Goal: Information Seeking & Learning: Check status

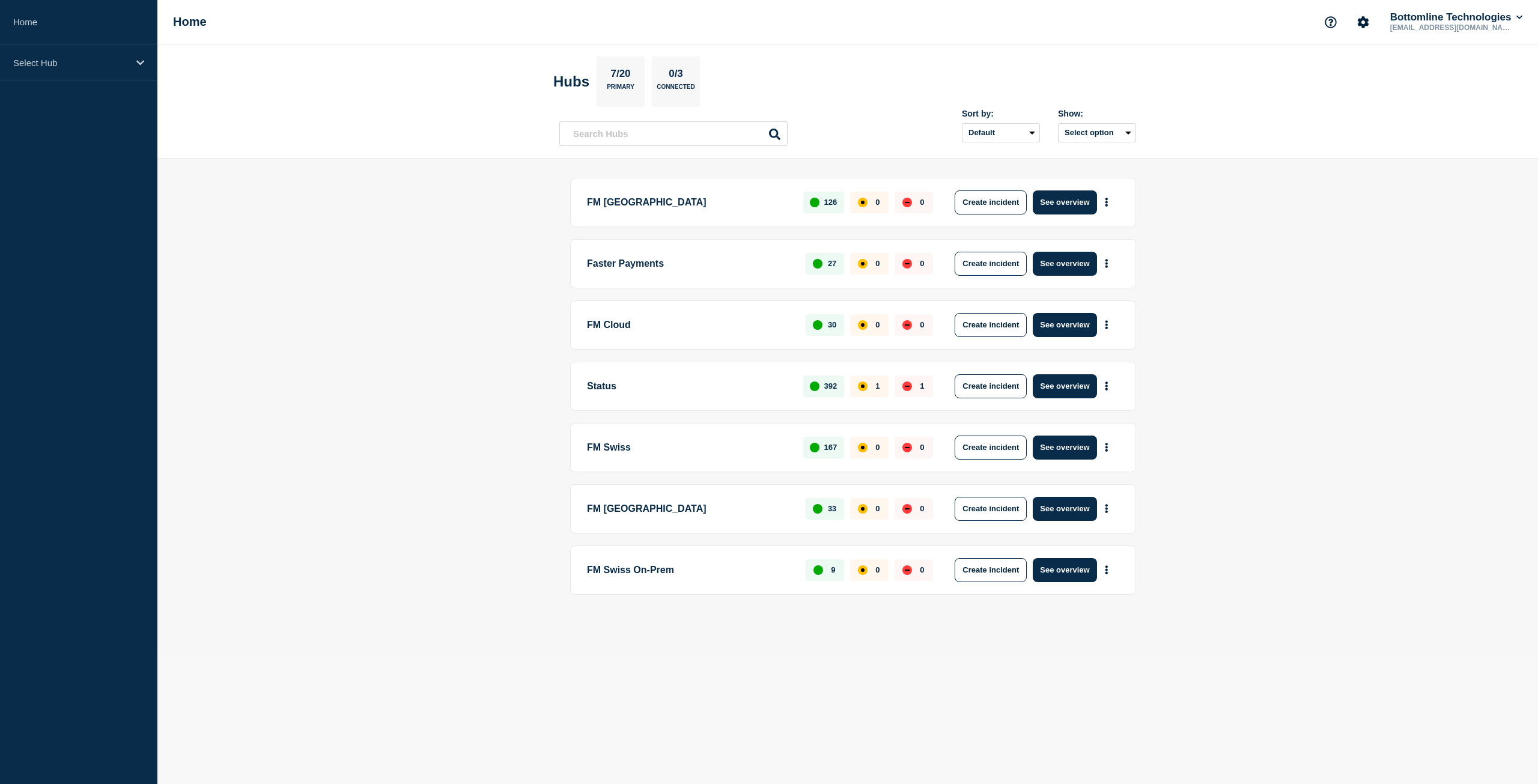
drag, startPoint x: 508, startPoint y: 286, endPoint x: 475, endPoint y: 282, distance: 33.2
click at [475, 282] on main "FM London 126 0 0 Create incident See overview Faster Payments 27 0 0 Create in…" at bounding box center [848, 406] width 1381 height 496
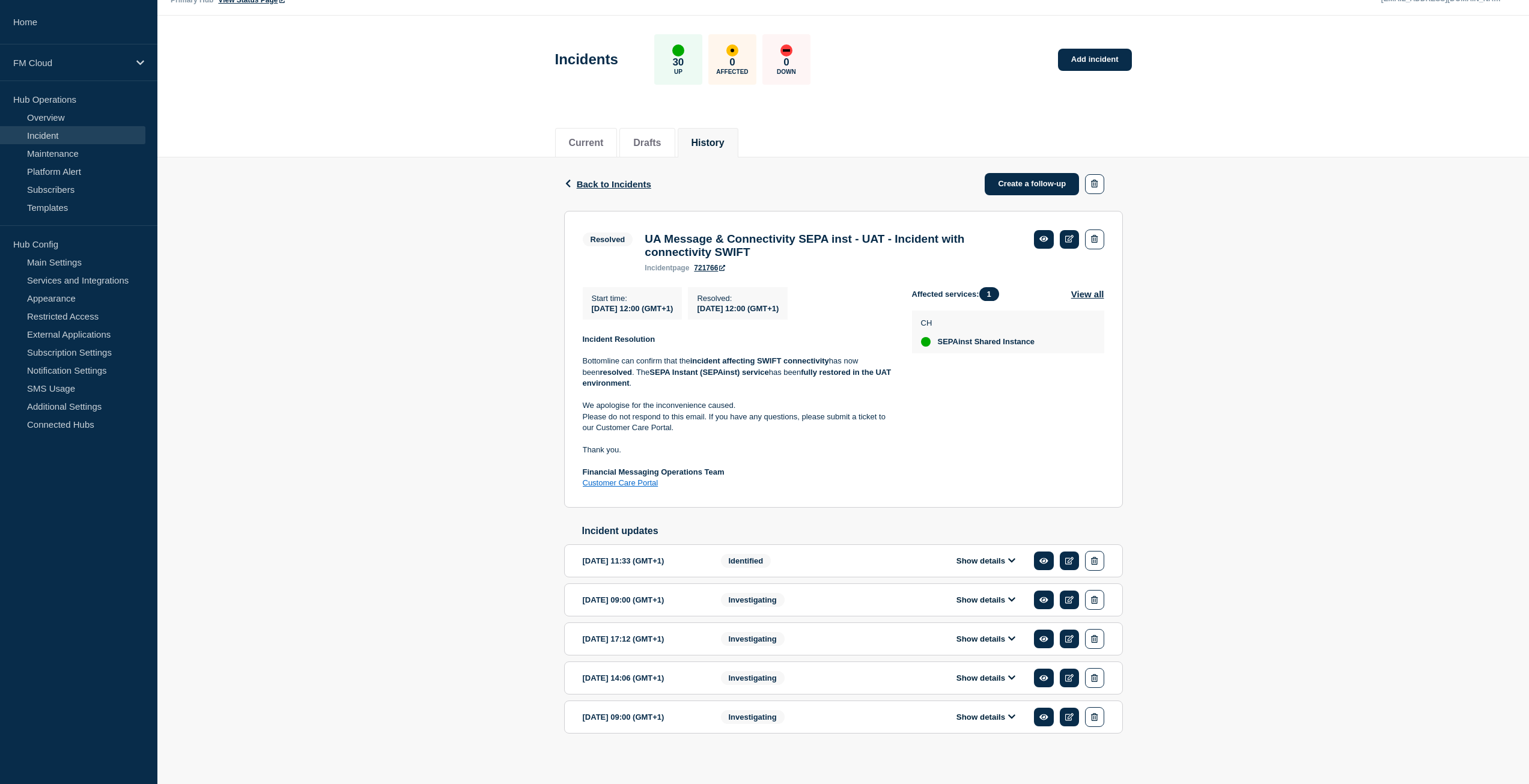
scroll to position [45, 0]
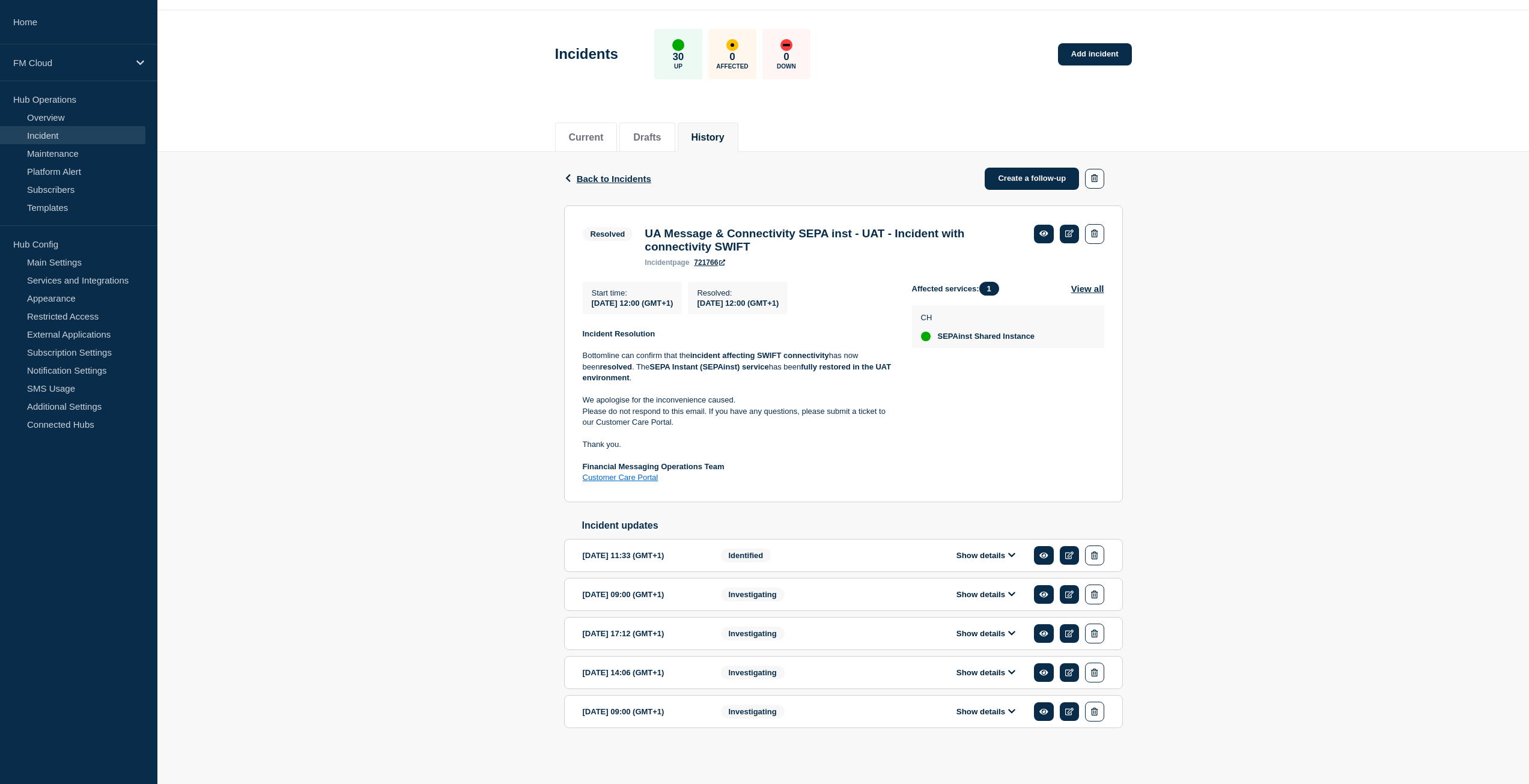
click at [836, 718] on div "Investigating" at bounding box center [794, 711] width 146 height 20
click at [972, 713] on button "Show details" at bounding box center [986, 711] width 66 height 10
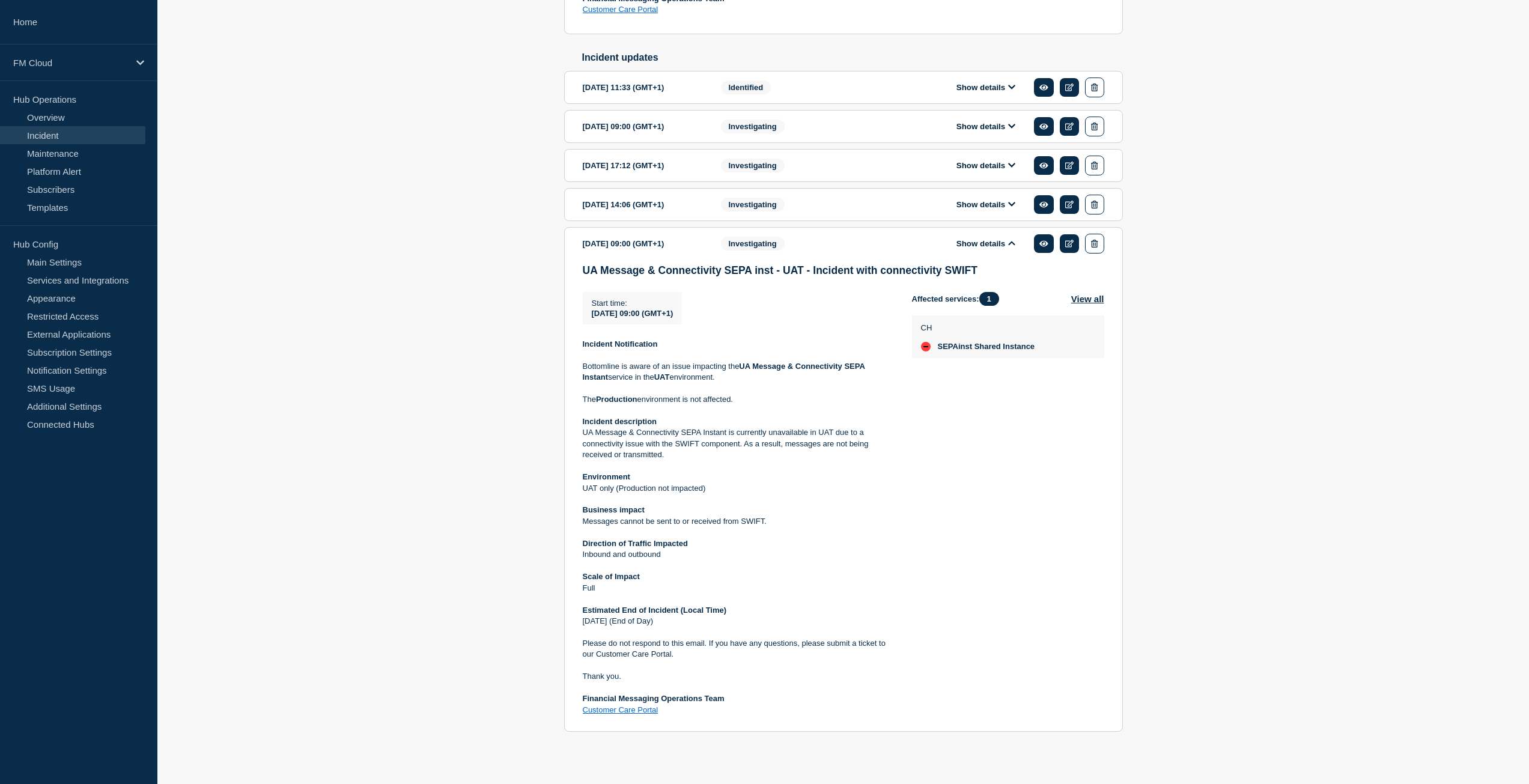
scroll to position [518, 0]
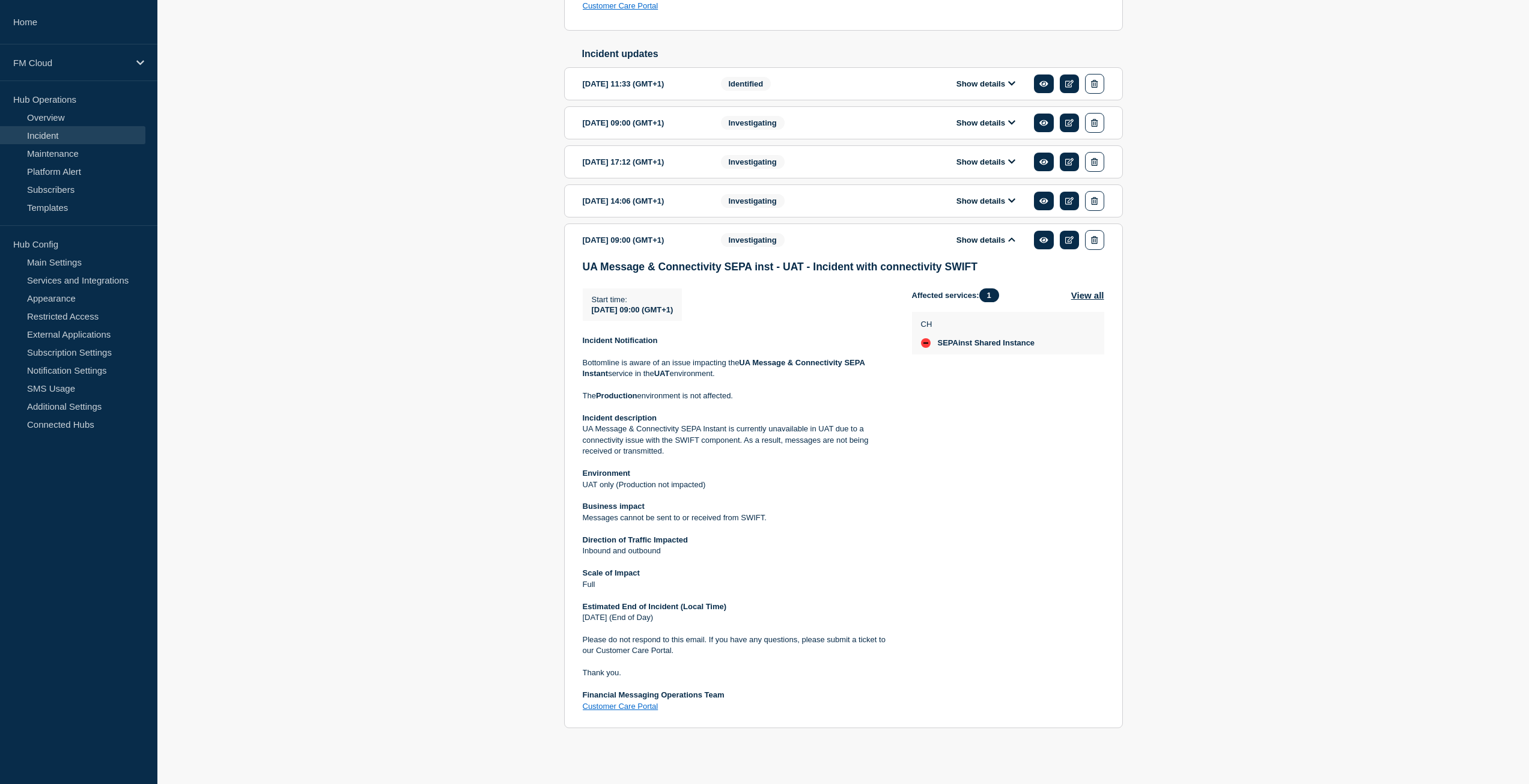
click at [1003, 200] on button "Show details" at bounding box center [986, 200] width 66 height 10
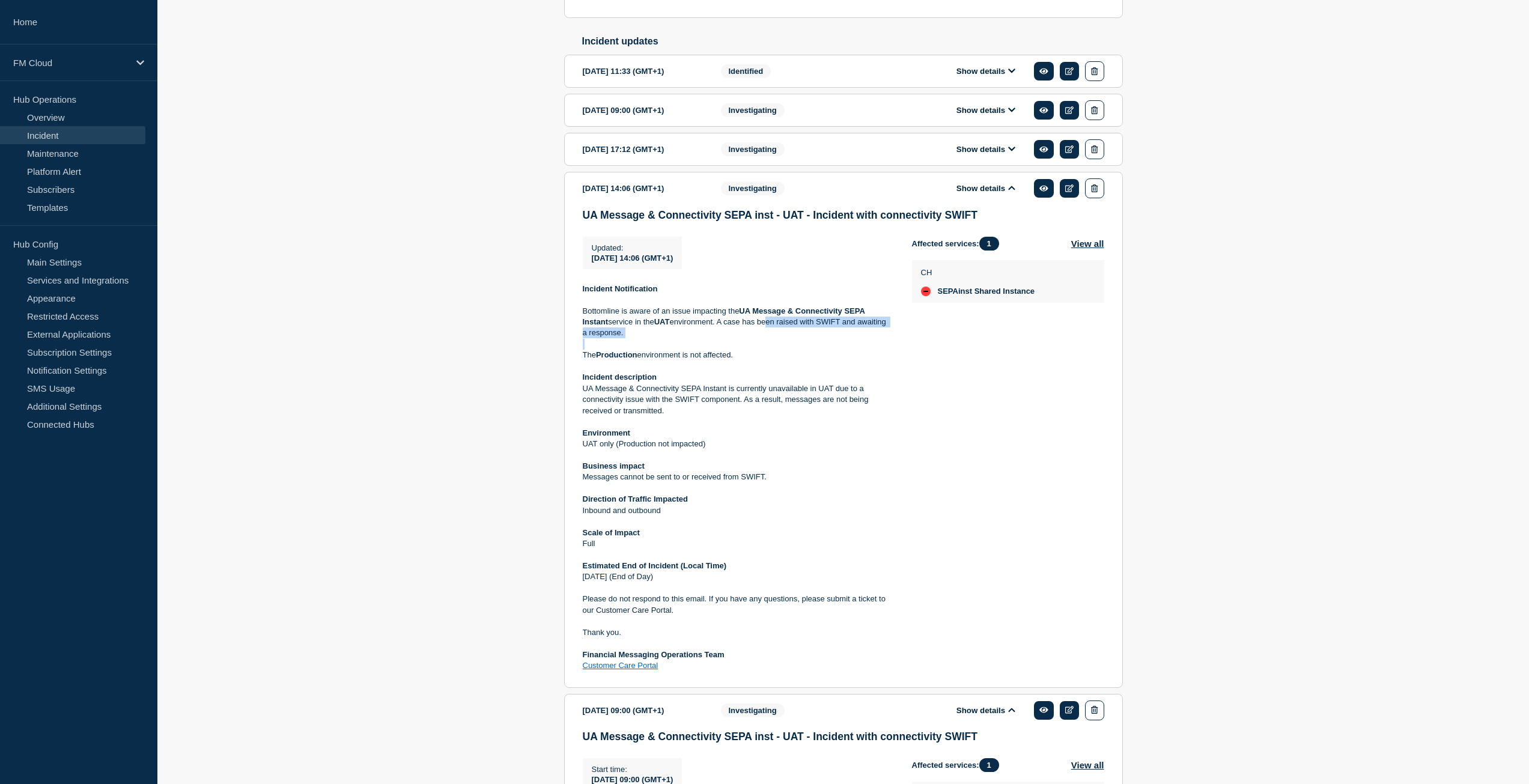
drag, startPoint x: 770, startPoint y: 332, endPoint x: 737, endPoint y: 356, distance: 40.8
click at [738, 357] on div "Incident Notification Bottomline is aware of an issue impacting the UA Message …" at bounding box center [738, 477] width 310 height 388
click at [729, 337] on p "Bottomline is aware of an issue impacting the UA Message & Connectivity SEPA In…" at bounding box center [738, 322] width 310 height 33
drag, startPoint x: 727, startPoint y: 334, endPoint x: 721, endPoint y: 352, distance: 19.0
click at [721, 352] on div "Incident Notification Bottomline is aware of an issue impacting the UA Message …" at bounding box center [738, 477] width 310 height 388
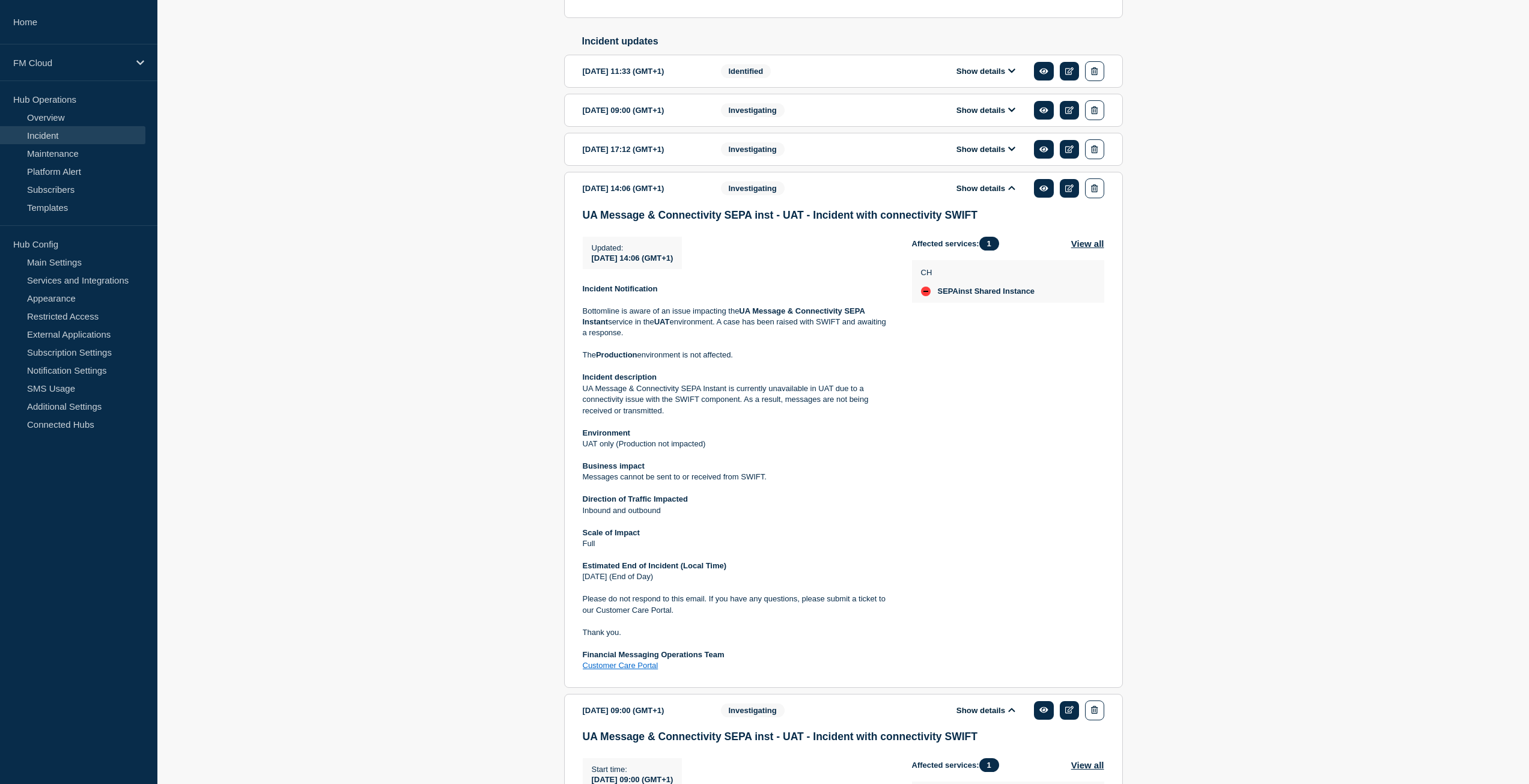
click at [974, 369] on div "Affected services: 1 View all CH SEPAinst Shared Instance" at bounding box center [1008, 454] width 192 height 435
drag, startPoint x: 721, startPoint y: 335, endPoint x: 719, endPoint y: 349, distance: 14.1
click at [719, 339] on p "Bottomline is aware of an issue impacting the UA Message & Connectivity SEPA In…" at bounding box center [738, 322] width 310 height 33
click at [1090, 401] on div "Affected services: 1 View all CH SEPAinst Shared Instance" at bounding box center [1008, 454] width 192 height 435
click at [1005, 155] on button "Show details" at bounding box center [986, 149] width 66 height 10
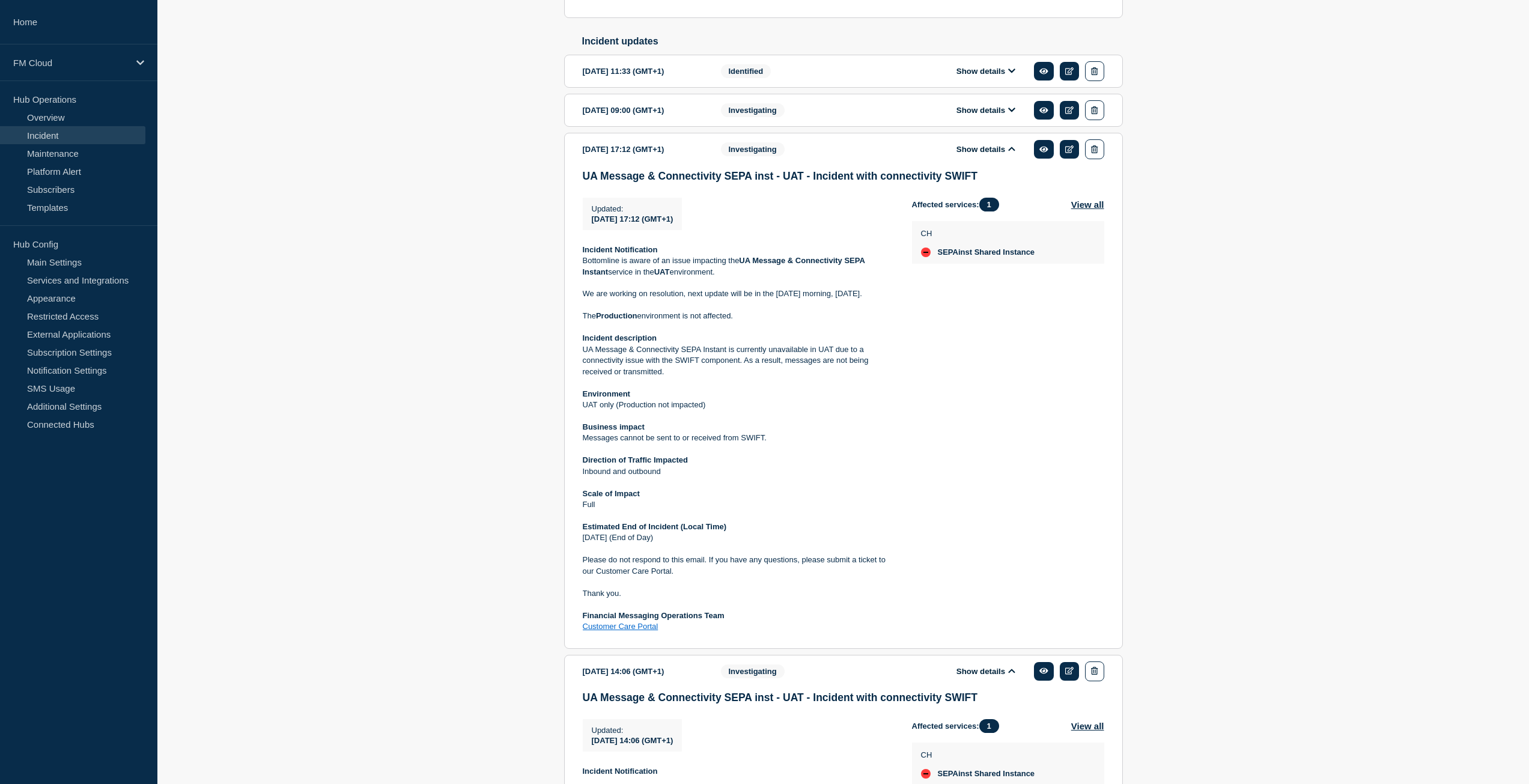
click at [699, 299] on p "We are working on resolution, next update will be in the tomorrow morning, Wedn…" at bounding box center [738, 294] width 310 height 11
click at [659, 299] on p "We are working on resolution, next update will be in the tomorrow morning, Wedn…" at bounding box center [738, 294] width 310 height 11
click at [988, 116] on button "Show details" at bounding box center [986, 110] width 66 height 10
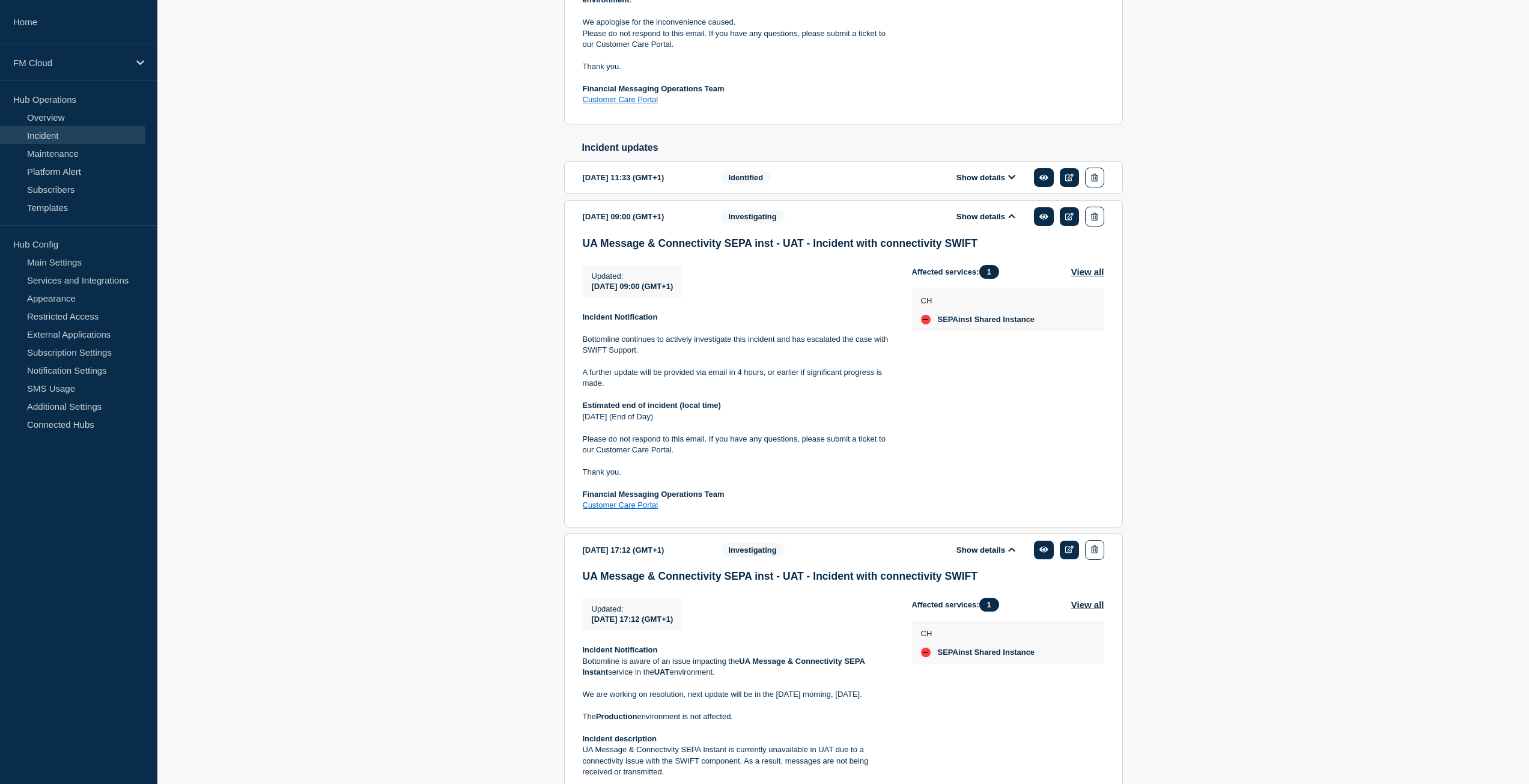
scroll to position [398, 0]
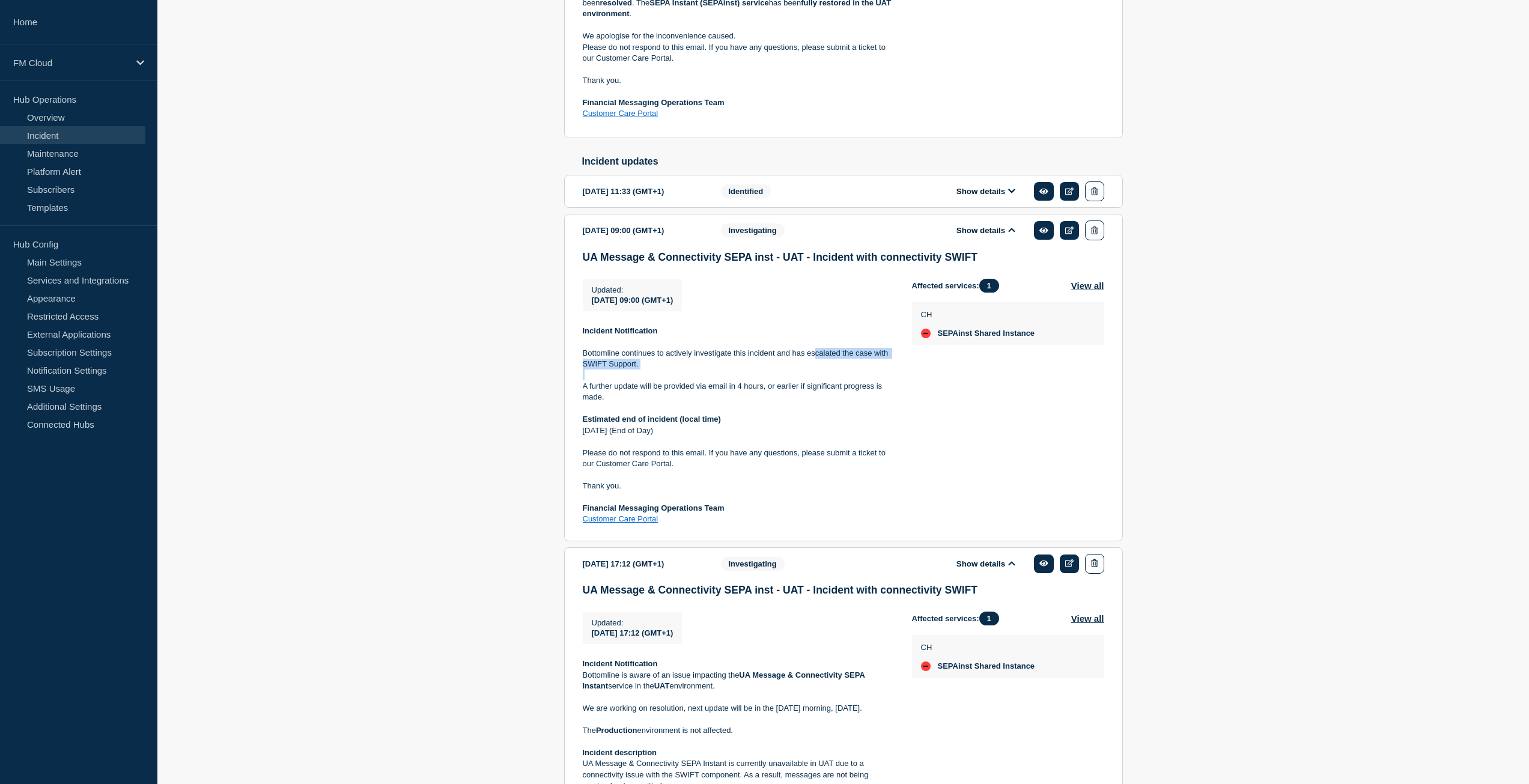
drag, startPoint x: 815, startPoint y: 368, endPoint x: 714, endPoint y: 388, distance: 103.0
click at [714, 388] on div "Incident Notification Bottomline continues to actively investigate this inciden…" at bounding box center [738, 425] width 310 height 199
click at [690, 380] on p at bounding box center [738, 375] width 310 height 11
click at [992, 196] on button "Show details" at bounding box center [986, 191] width 66 height 10
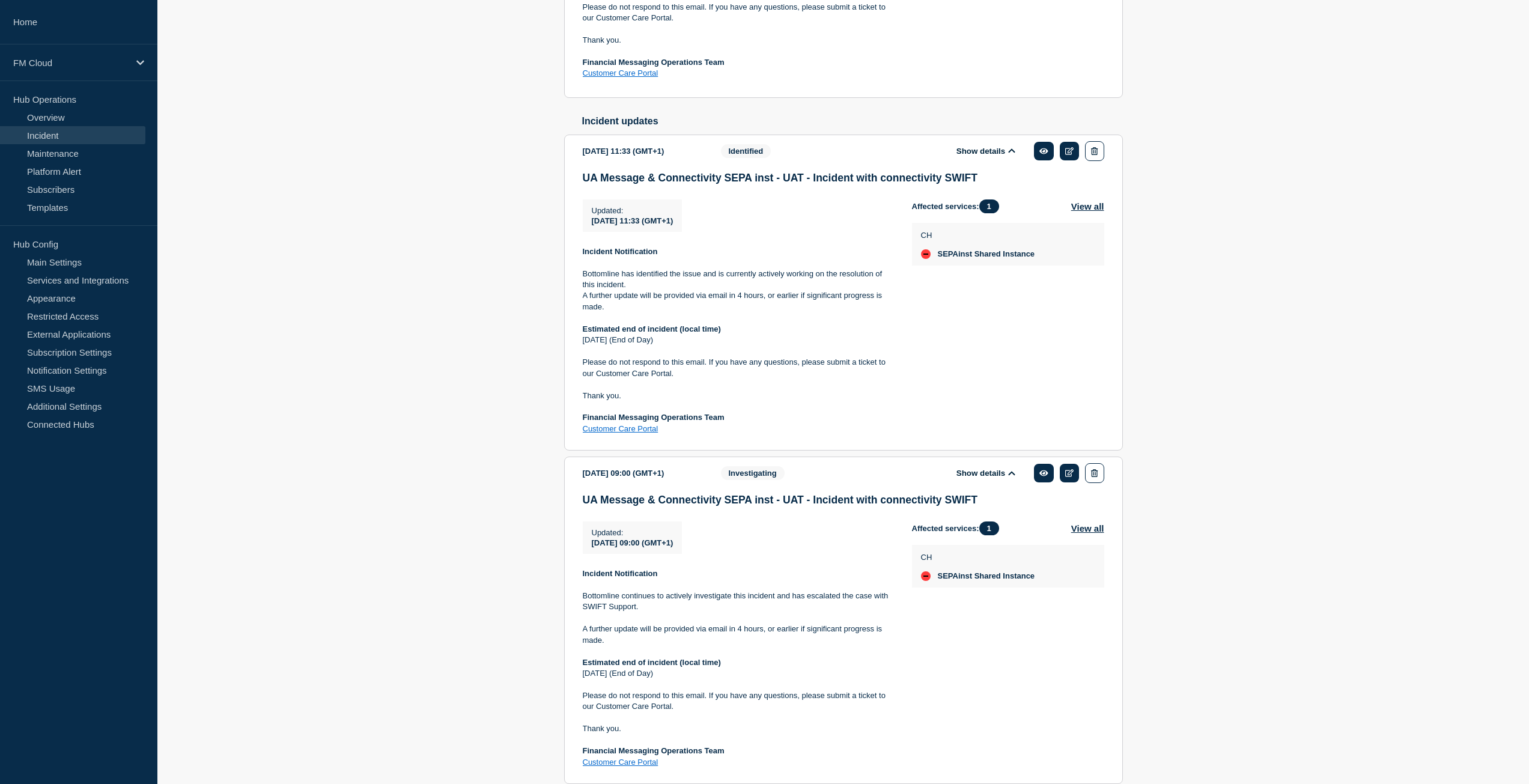
scroll to position [458, 0]
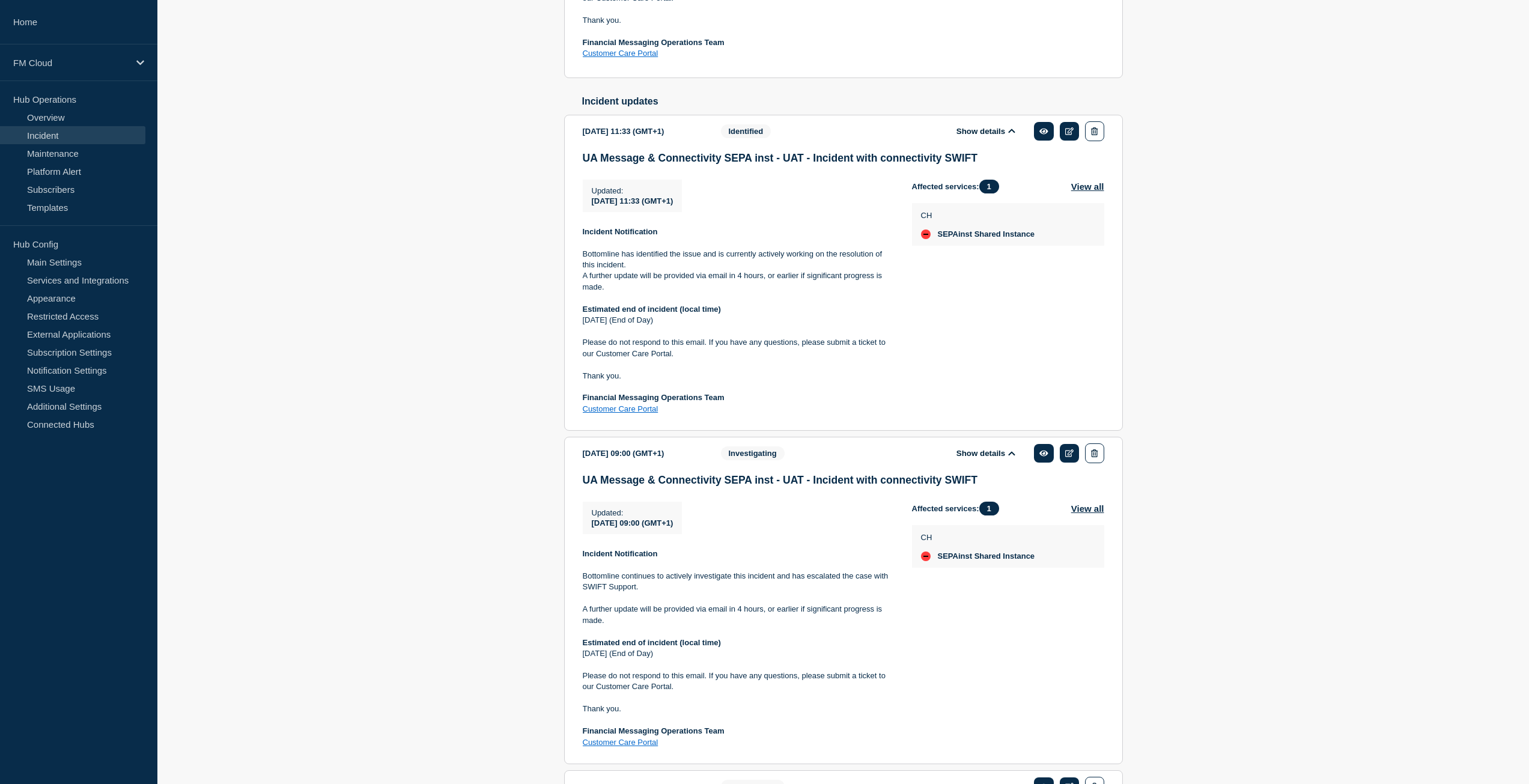
drag, startPoint x: 534, startPoint y: 289, endPoint x: 488, endPoint y: 276, distance: 47.8
drag, startPoint x: 359, startPoint y: 258, endPoint x: 352, endPoint y: 258, distance: 7.0
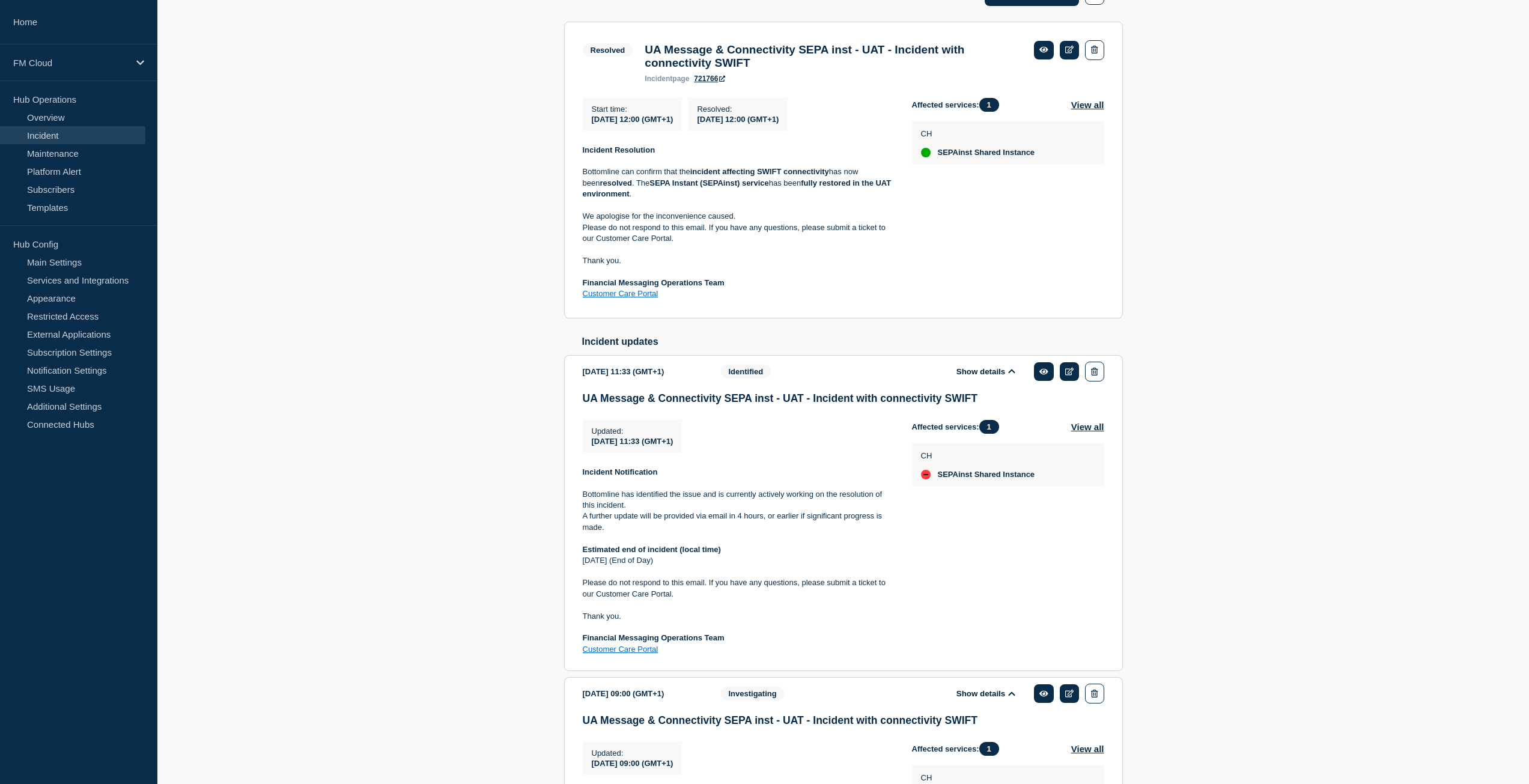
scroll to position [98, 0]
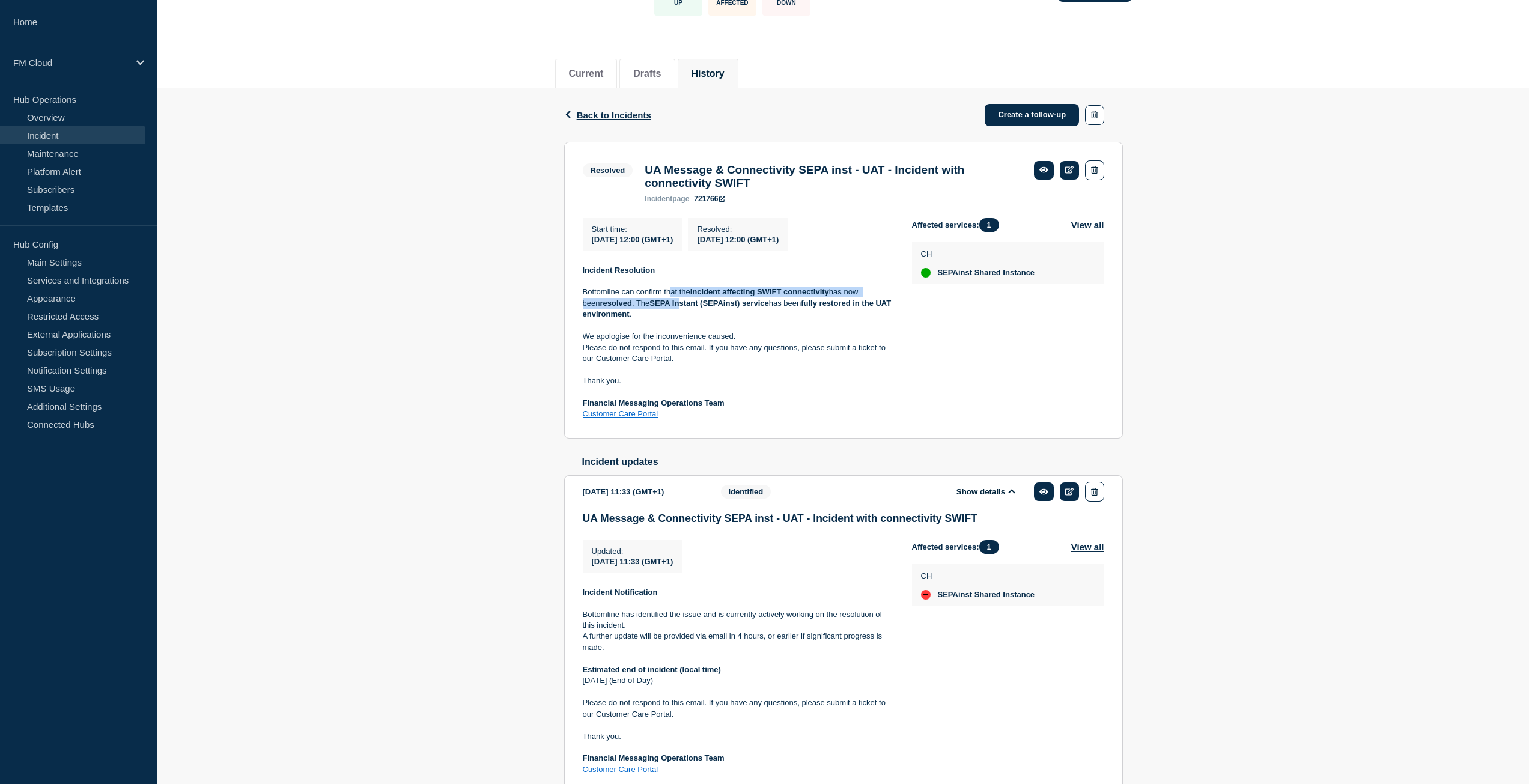
drag, startPoint x: 671, startPoint y: 301, endPoint x: 681, endPoint y: 312, distance: 14.9
click at [681, 312] on p "Bottomline can confirm that the incident affecting SWIFT connectivity has now b…" at bounding box center [738, 303] width 310 height 33
click at [688, 307] on strong "SEPA Instant (SEPAinst) service" at bounding box center [709, 303] width 119 height 9
click at [72, 181] on link "Subscribers" at bounding box center [73, 189] width 146 height 18
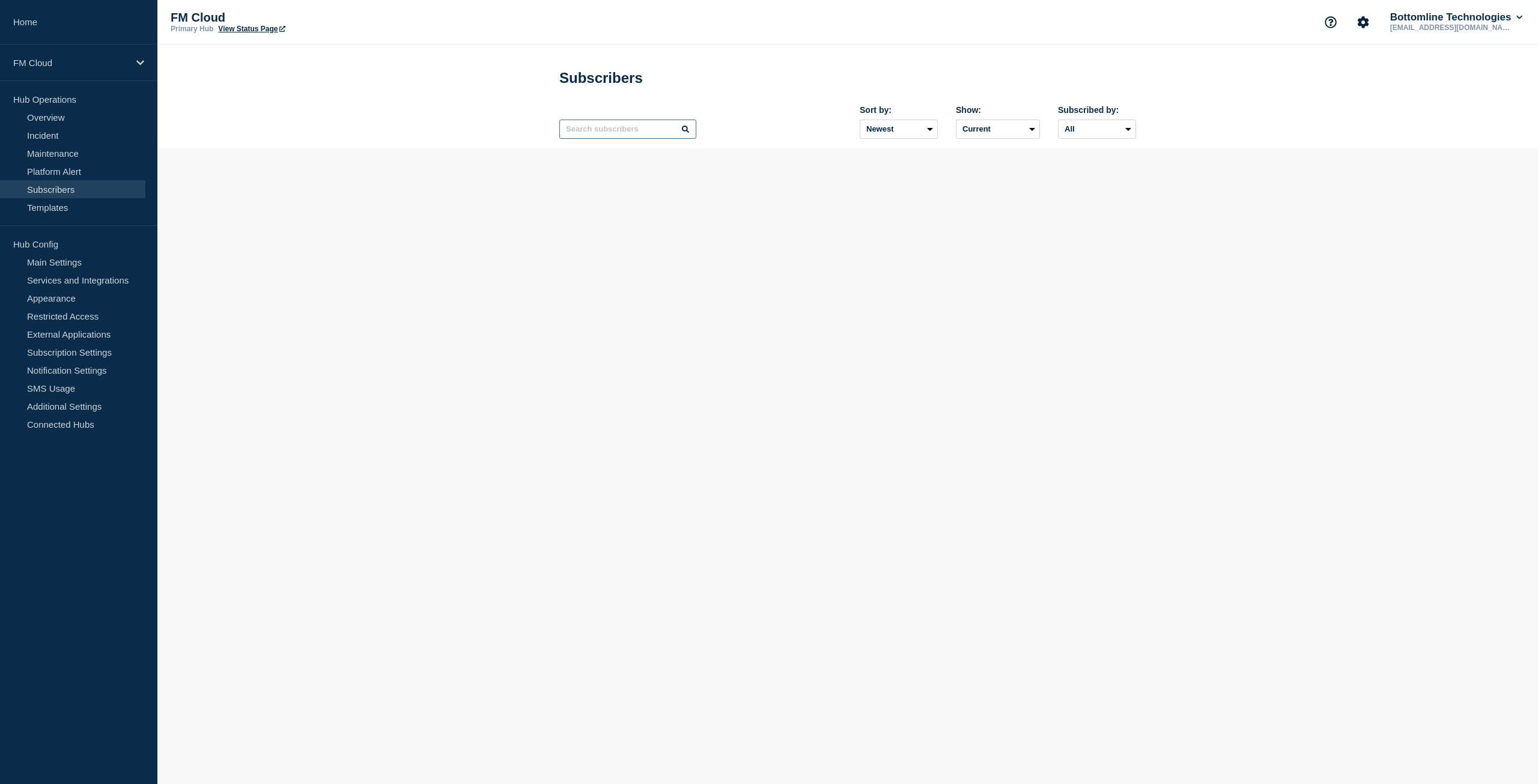
click at [655, 134] on input "text" at bounding box center [628, 128] width 137 height 19
click at [648, 136] on input "giovanni" at bounding box center [628, 128] width 137 height 19
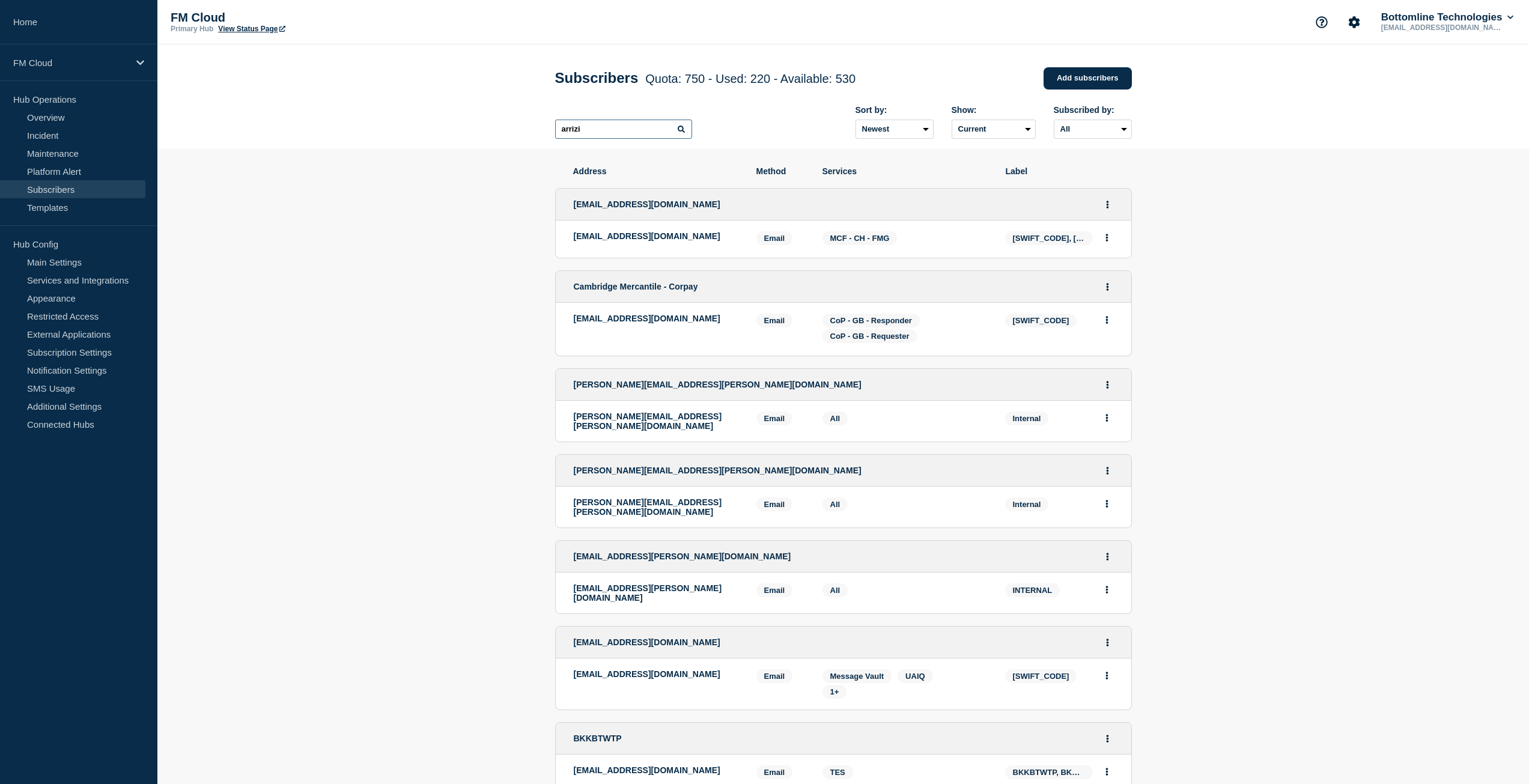
click at [582, 139] on input "arrizi" at bounding box center [623, 128] width 137 height 19
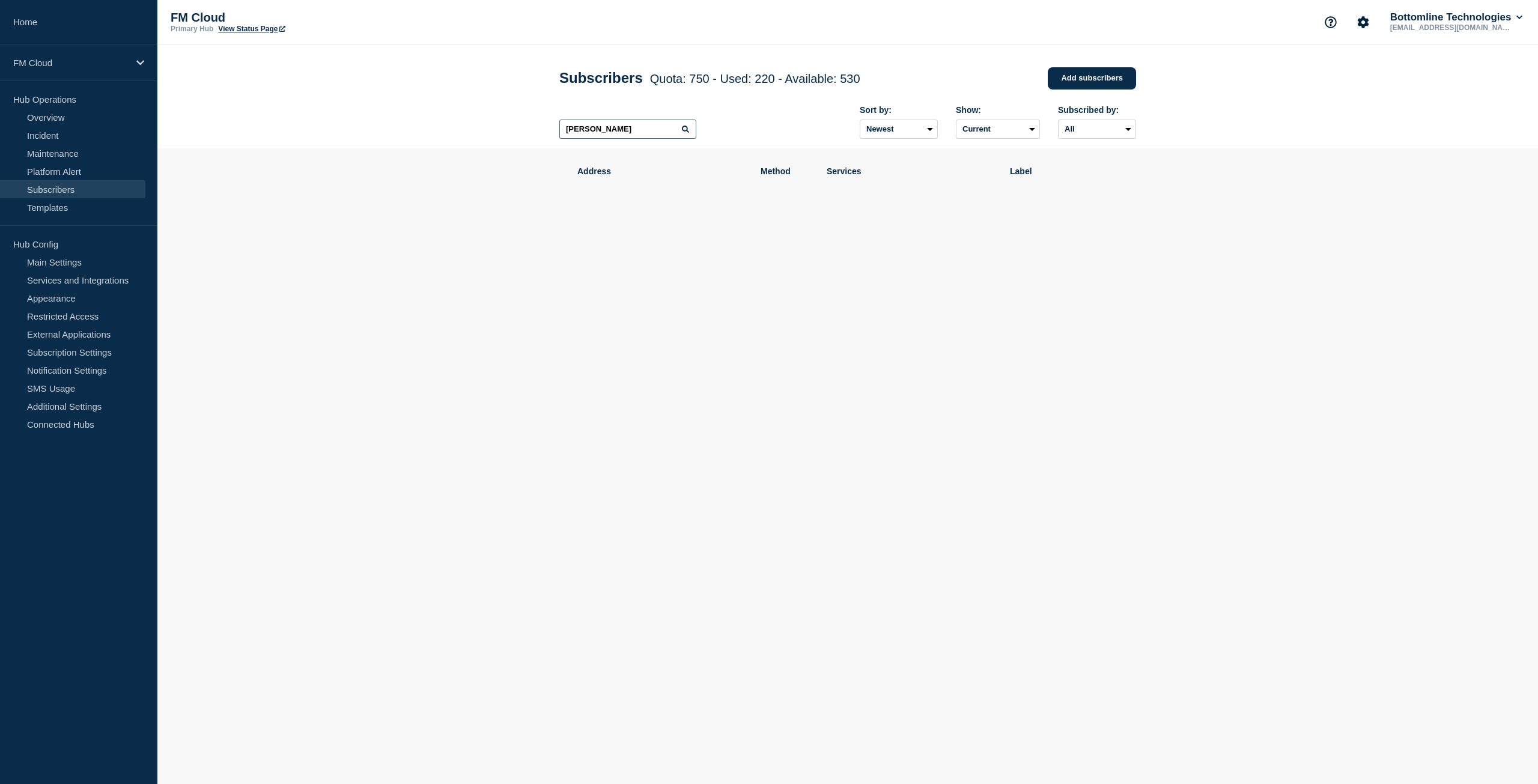
type input "arizzi"
click at [682, 132] on icon at bounding box center [686, 129] width 7 height 7
click at [643, 136] on input "arizzi" at bounding box center [628, 128] width 137 height 19
click at [671, 137] on input "text" at bounding box center [628, 128] width 137 height 19
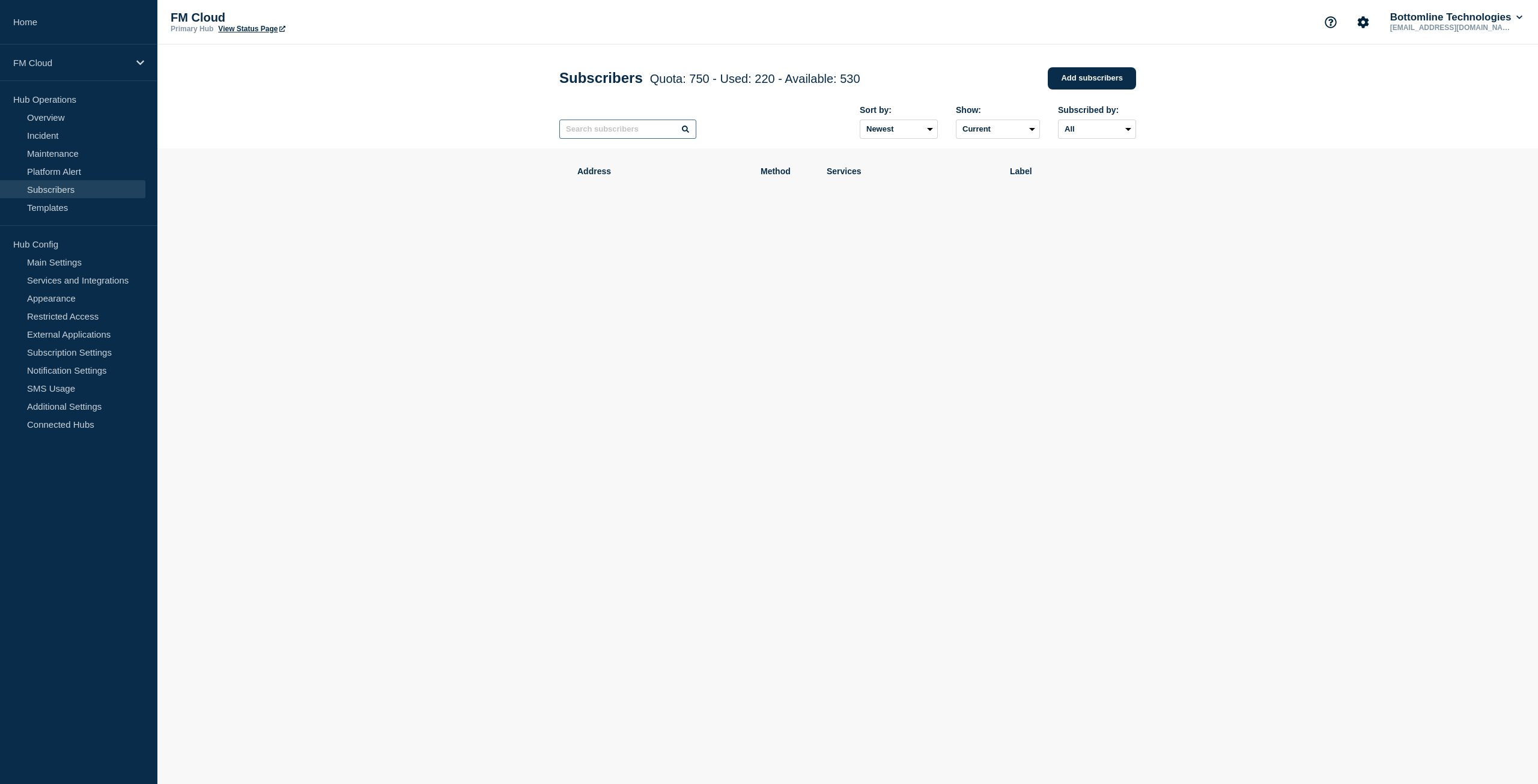
click at [659, 137] on input "text" at bounding box center [628, 128] width 137 height 19
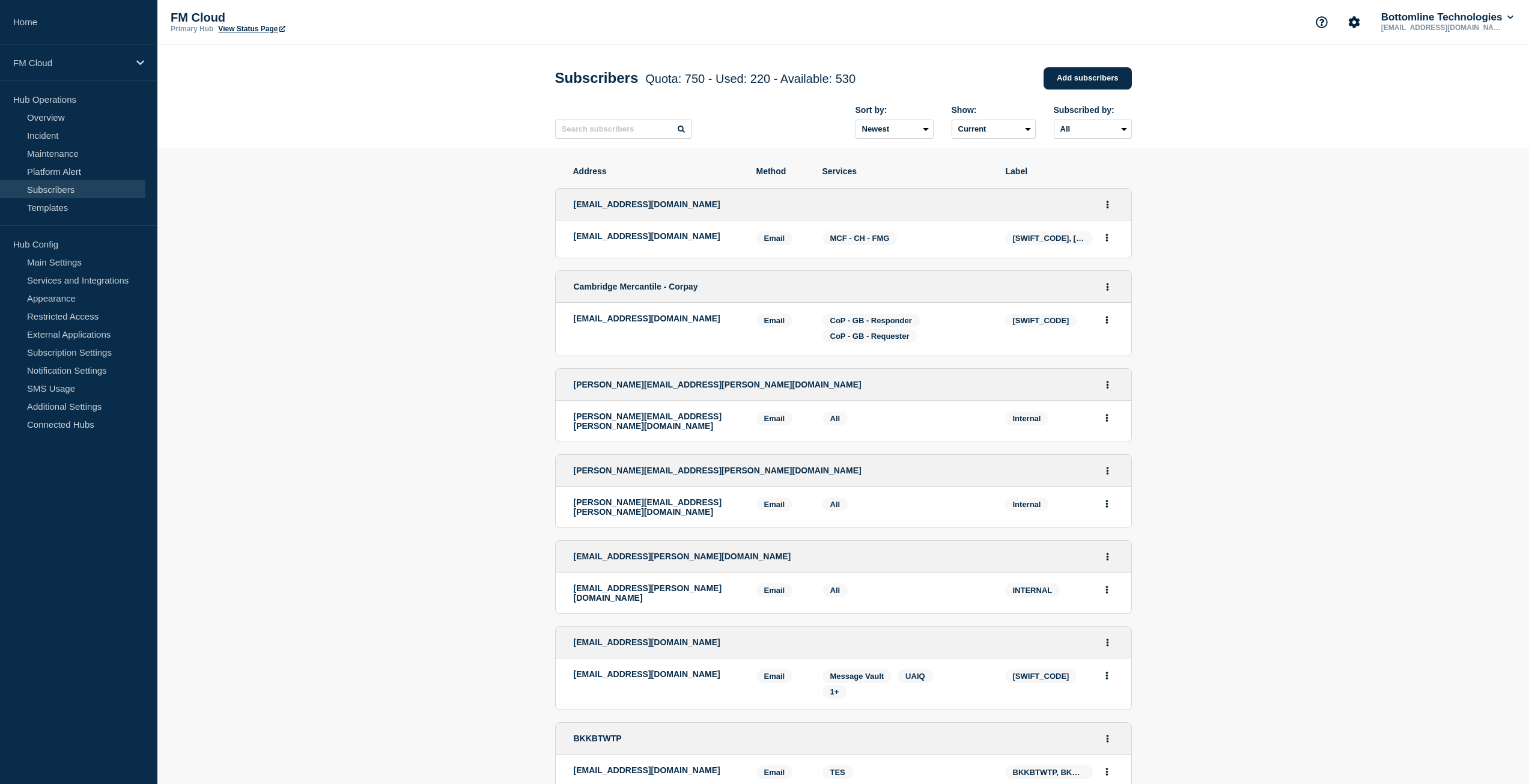
click at [43, 61] on p "FM Cloud" at bounding box center [71, 62] width 116 height 10
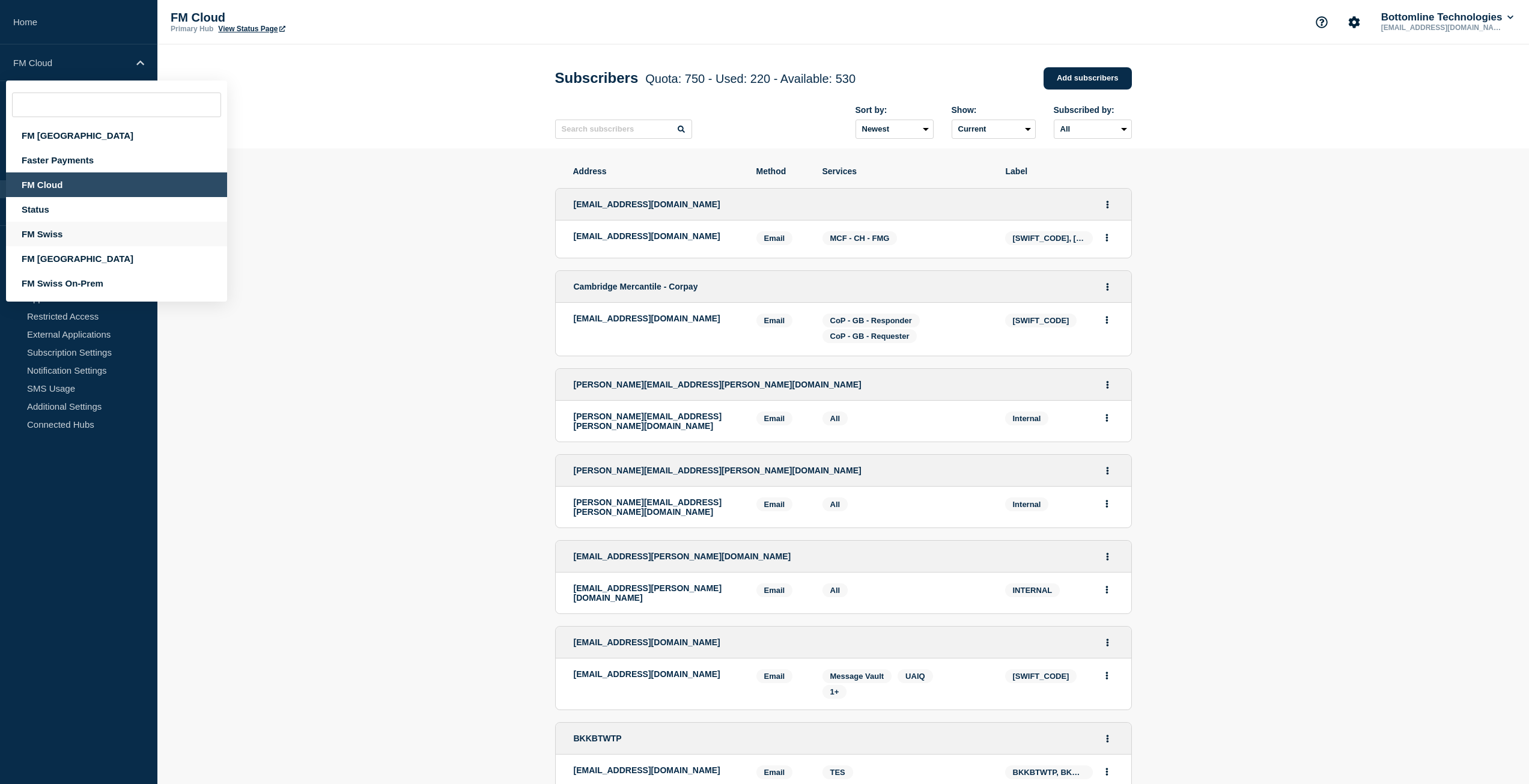
click at [64, 230] on div "FM Swiss" at bounding box center [116, 234] width 221 height 25
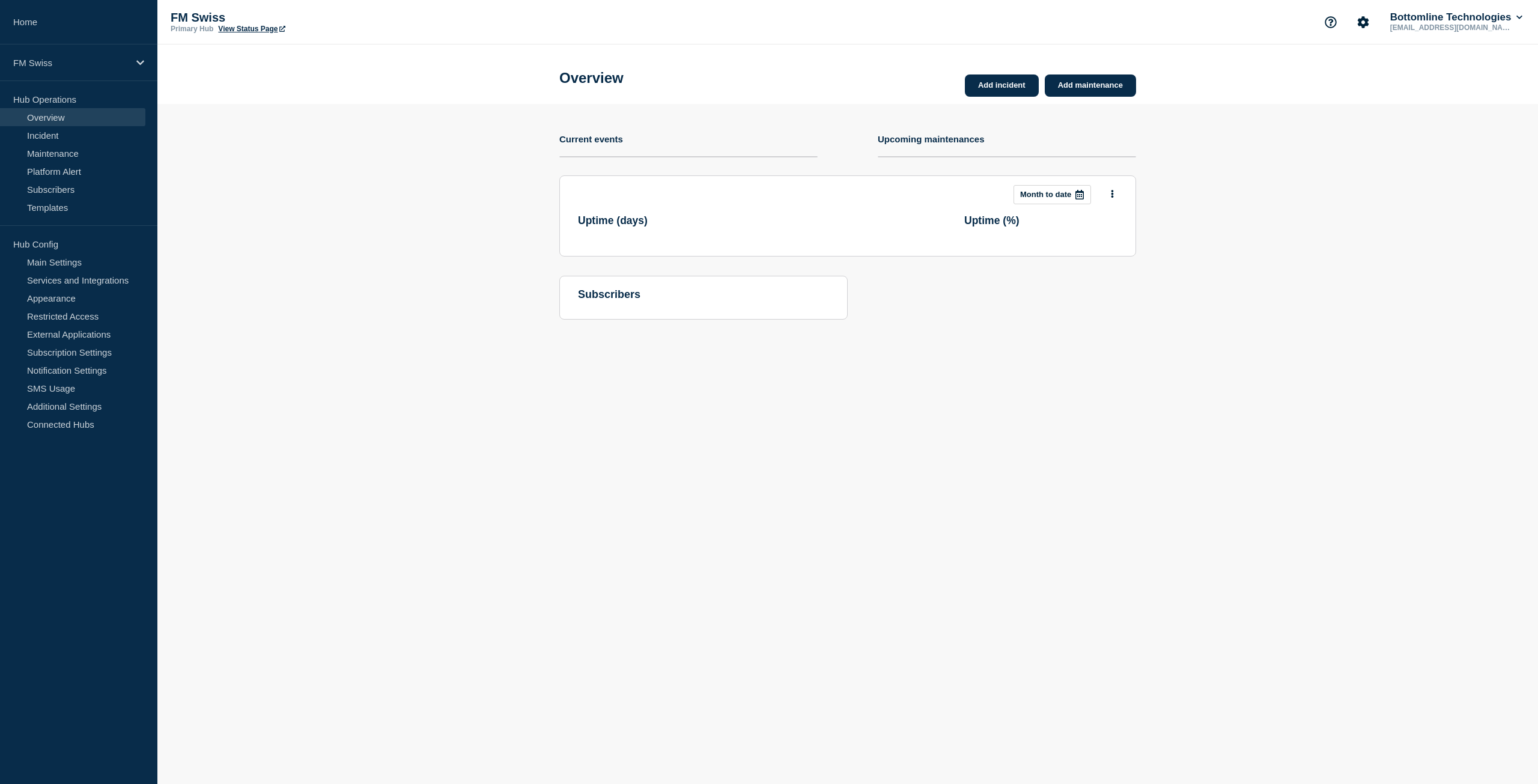
click at [639, 130] on div "Add incident Add maintenance Current events Upcoming maintenances This month Mo…" at bounding box center [848, 220] width 577 height 234
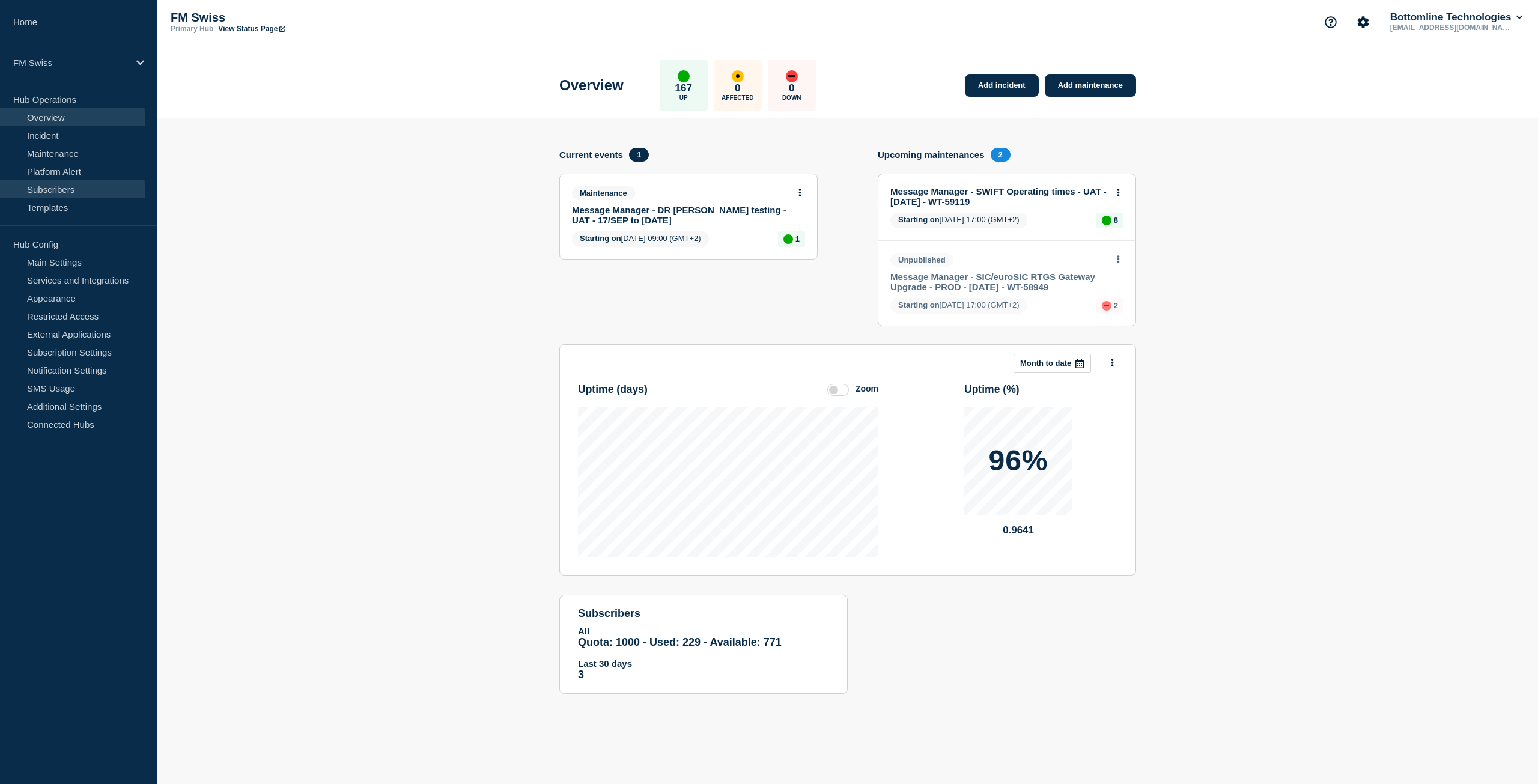
click at [75, 195] on link "Subscribers" at bounding box center [73, 189] width 146 height 18
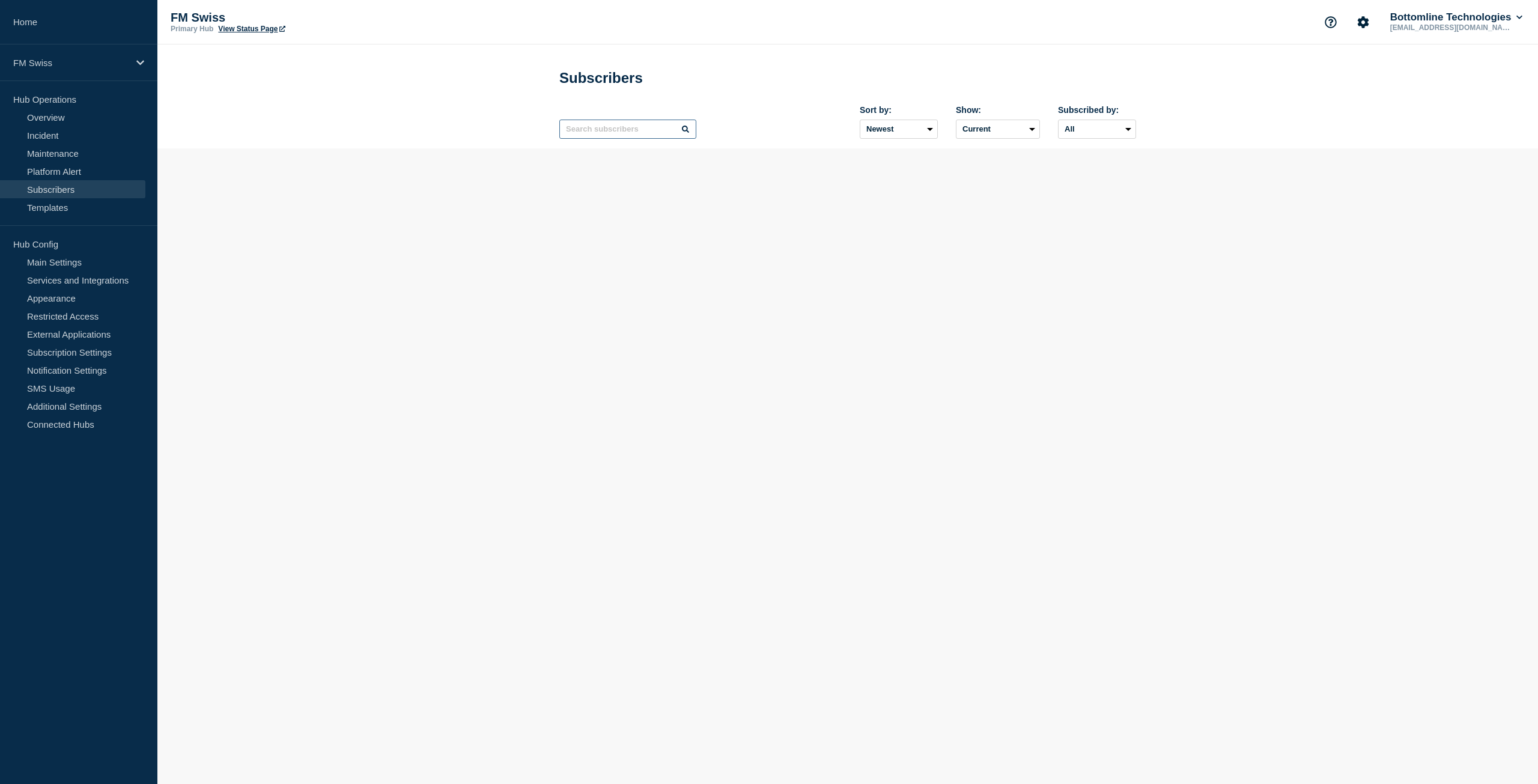
click at [620, 131] on input "text" at bounding box center [628, 128] width 137 height 19
click at [633, 136] on input "arizzi" at bounding box center [628, 128] width 137 height 19
type input "garizzi@bottomline.com"
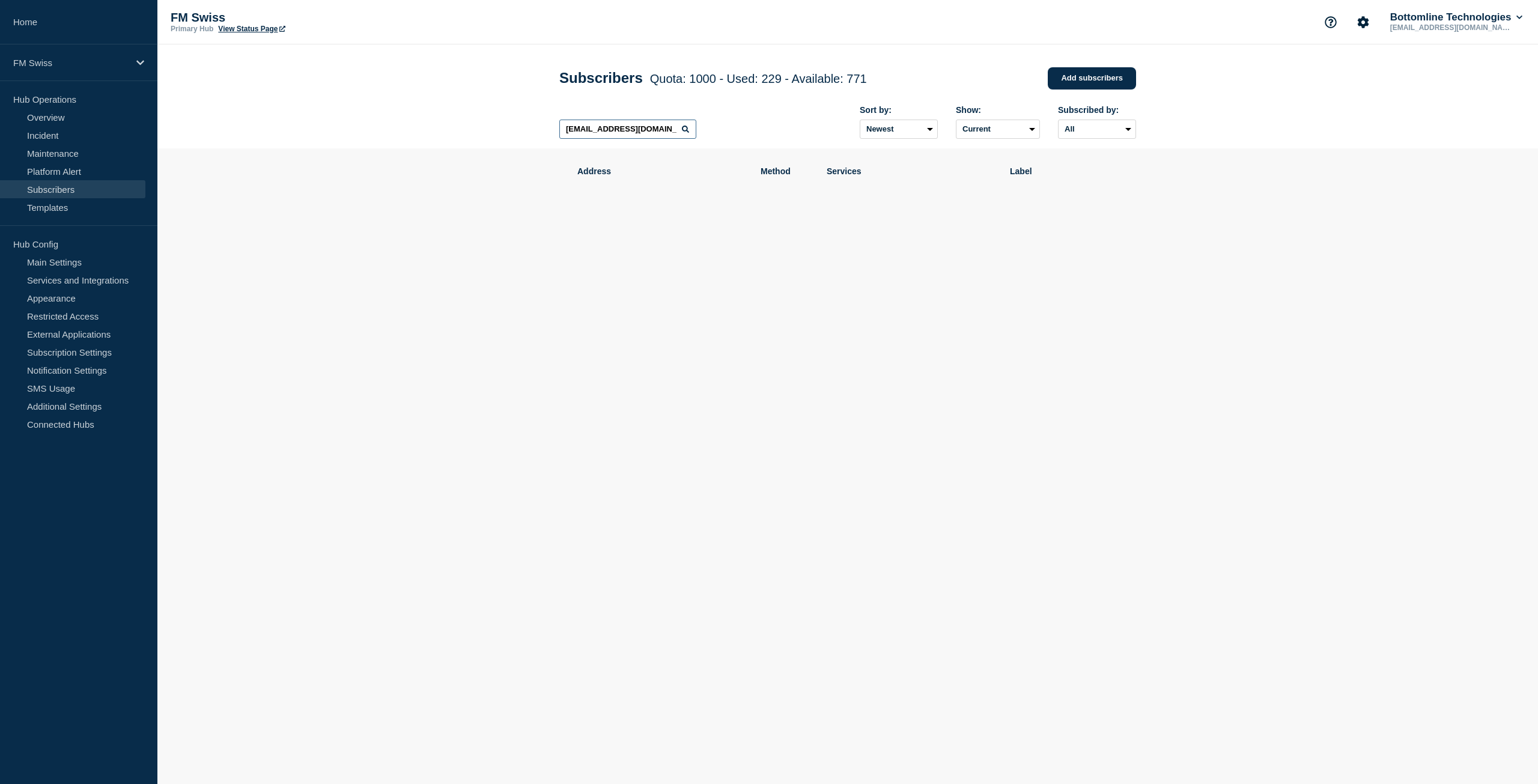
click at [633, 136] on input "garizzi@bottomline.com" at bounding box center [628, 128] width 137 height 19
click at [703, 148] on div "Sort by: Newest Oldest Show: Current Deleted Recently deleted Subscribed by: Al…" at bounding box center [848, 122] width 577 height 52
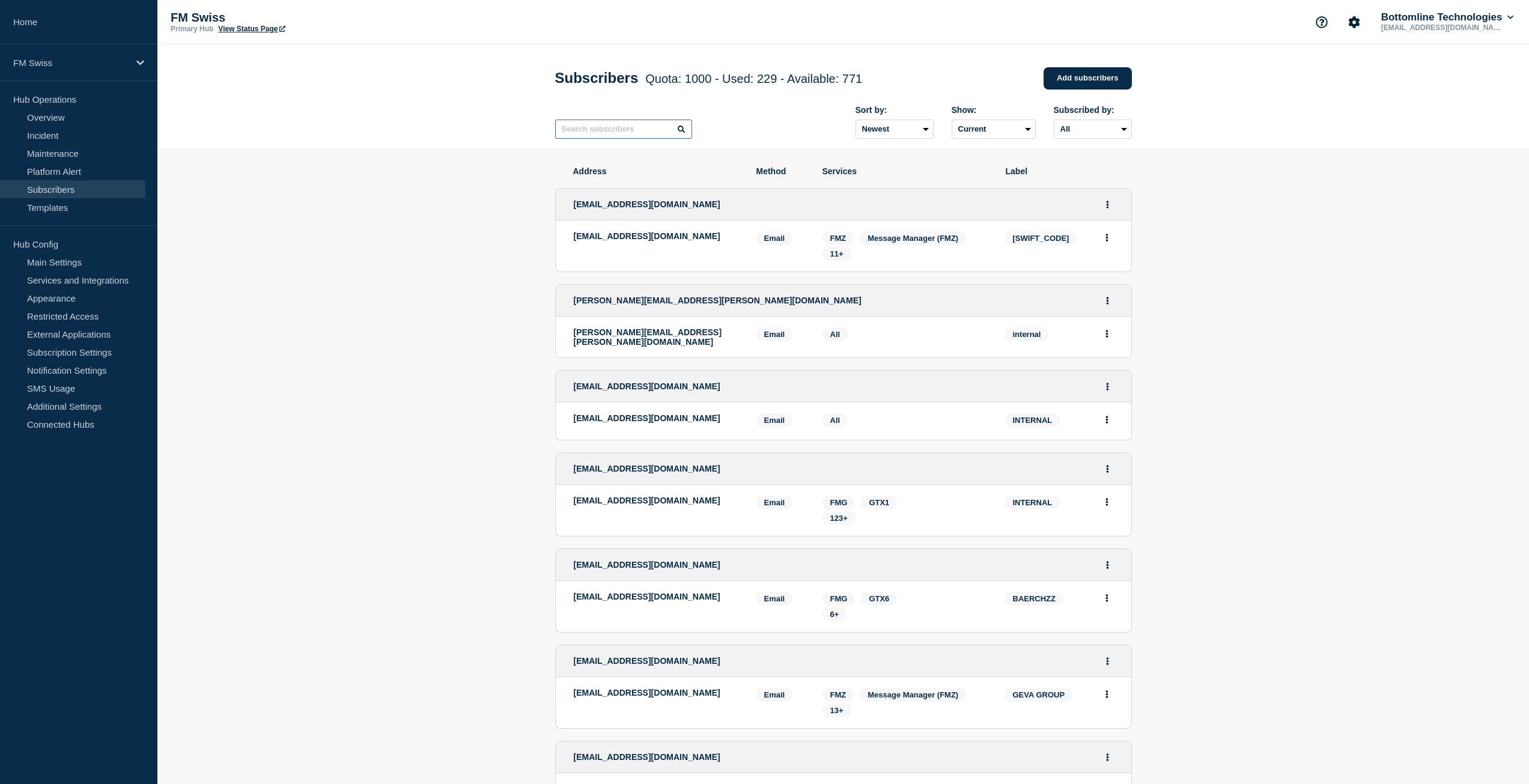
click at [634, 134] on input "text" at bounding box center [623, 128] width 137 height 19
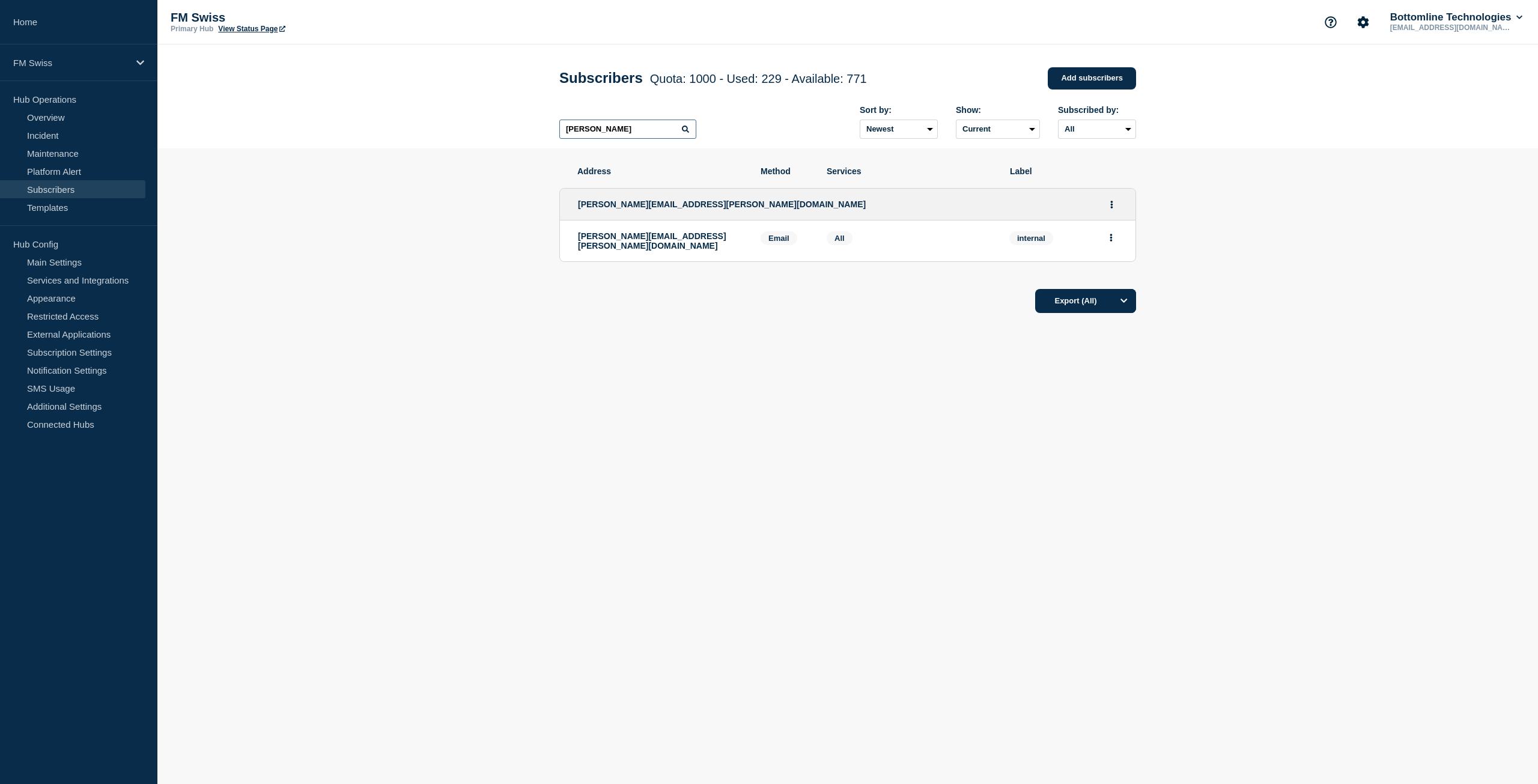
click at [652, 131] on input "schmid" at bounding box center [628, 128] width 137 height 19
click at [651, 128] on input "schmid" at bounding box center [628, 128] width 137 height 19
click at [640, 136] on input "sticher" at bounding box center [628, 128] width 137 height 19
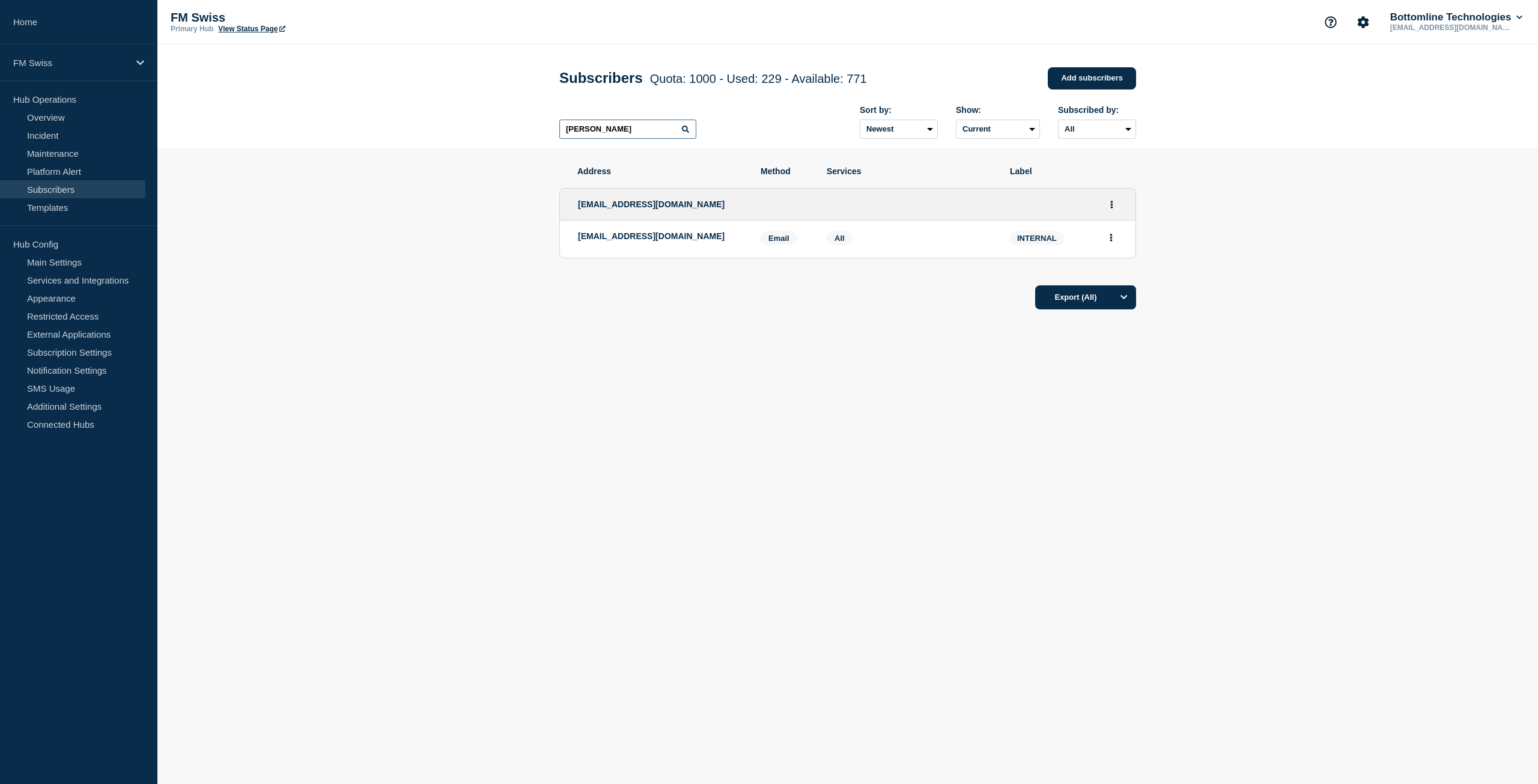
click at [640, 136] on input "sticher" at bounding box center [628, 128] width 137 height 19
type input "arizzi"
click at [595, 131] on input "arizzi" at bounding box center [628, 128] width 137 height 19
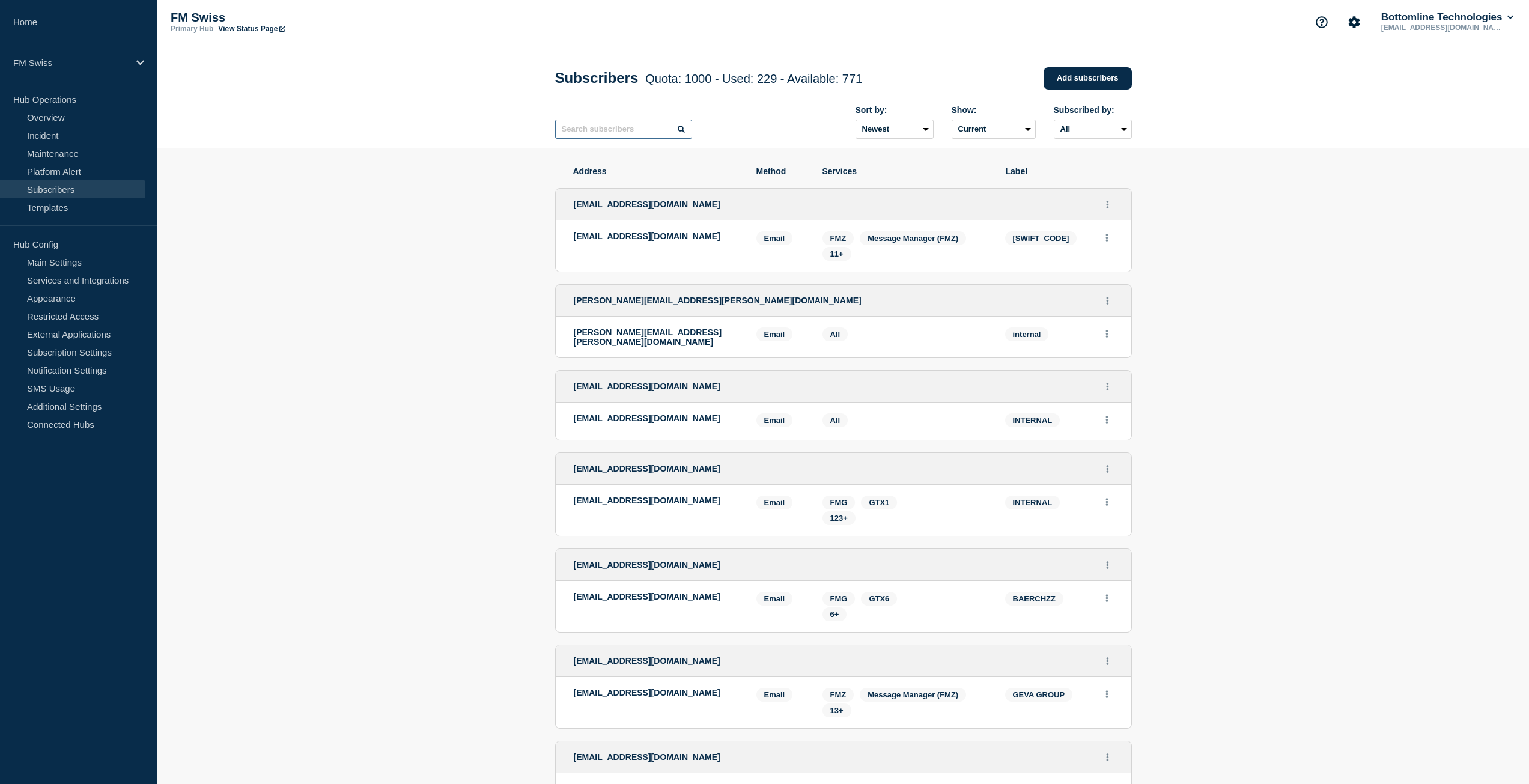
type input "b"
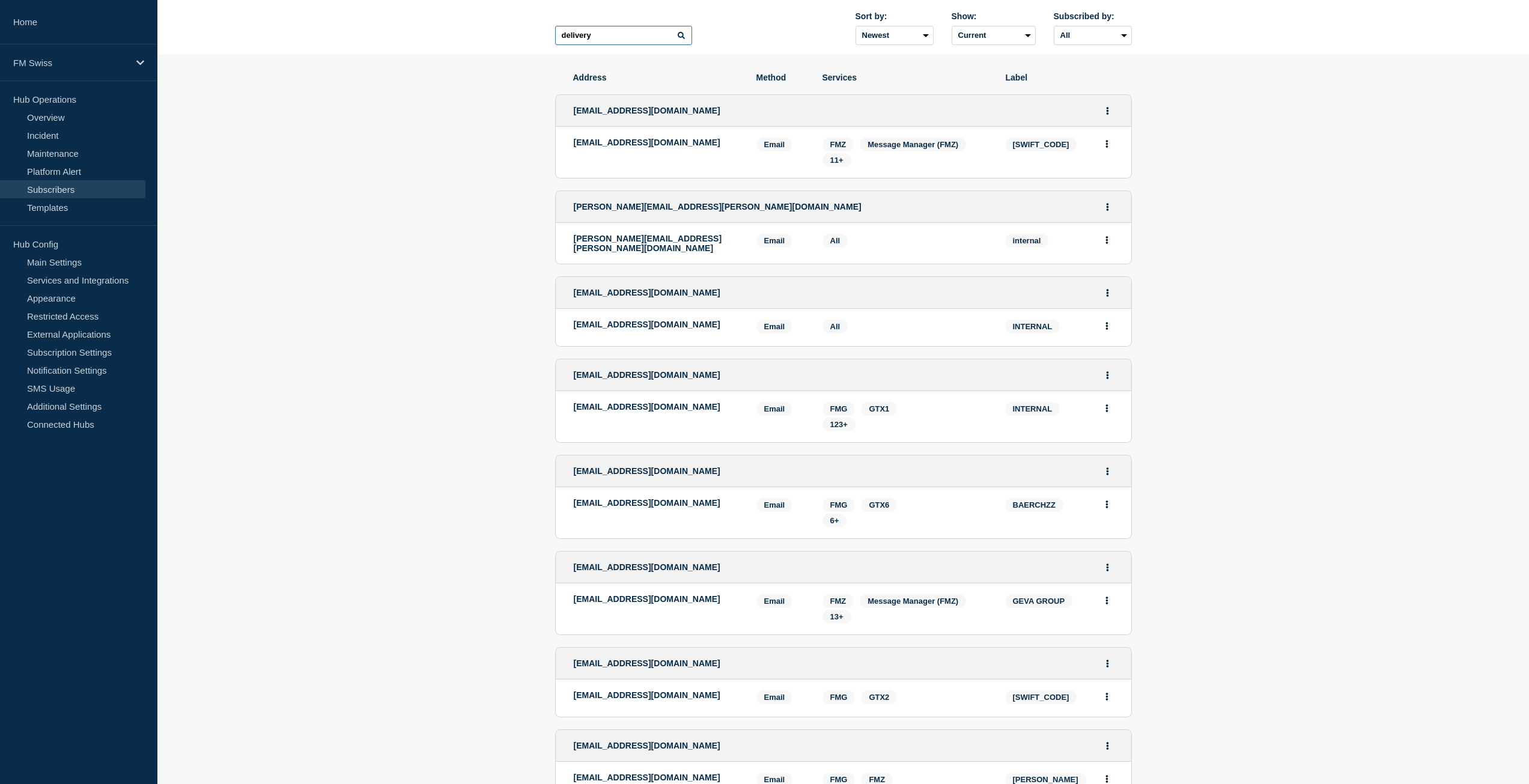
scroll to position [120, 0]
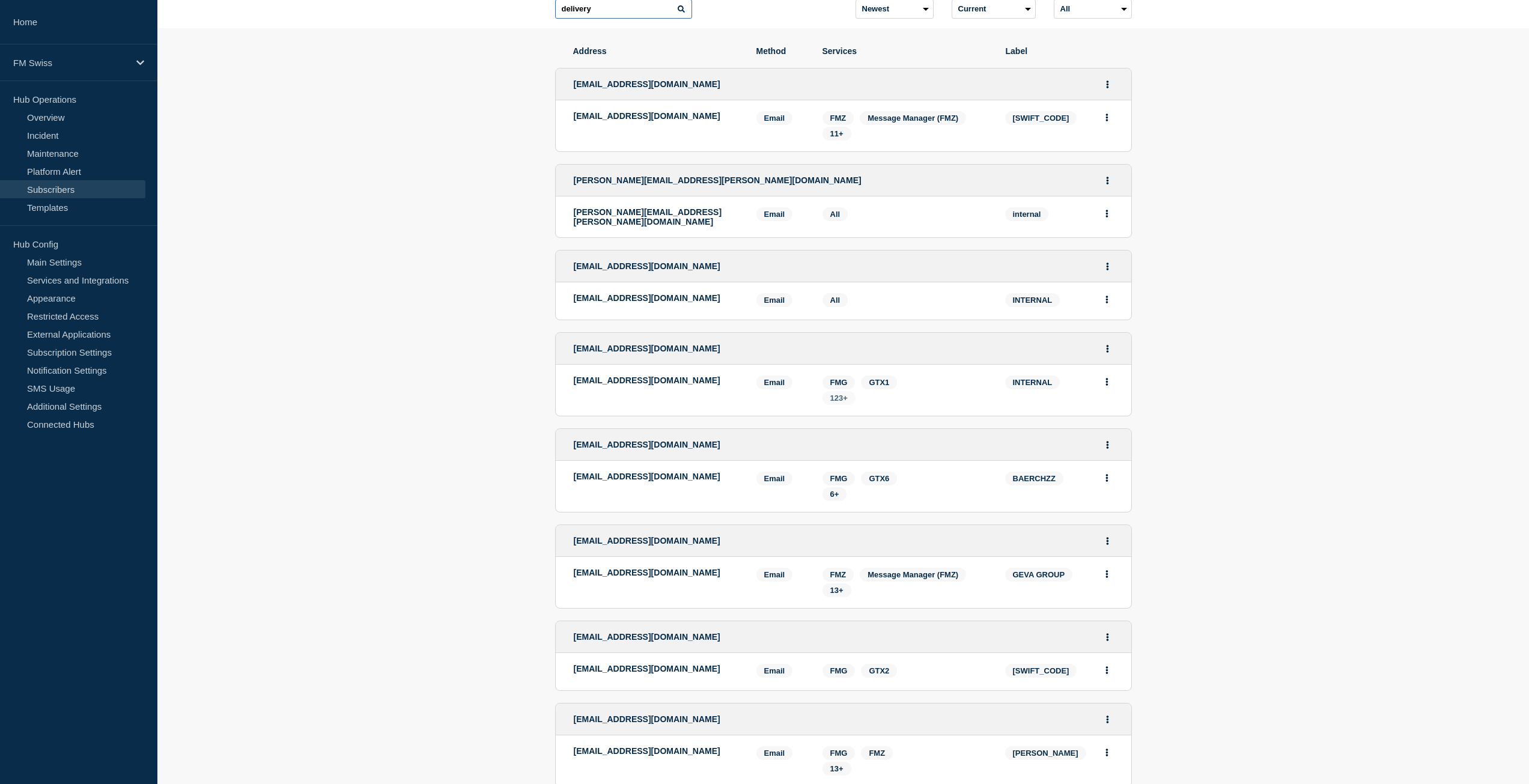
type input "delivery"
click at [848, 401] on span "123+" at bounding box center [839, 397] width 33 height 14
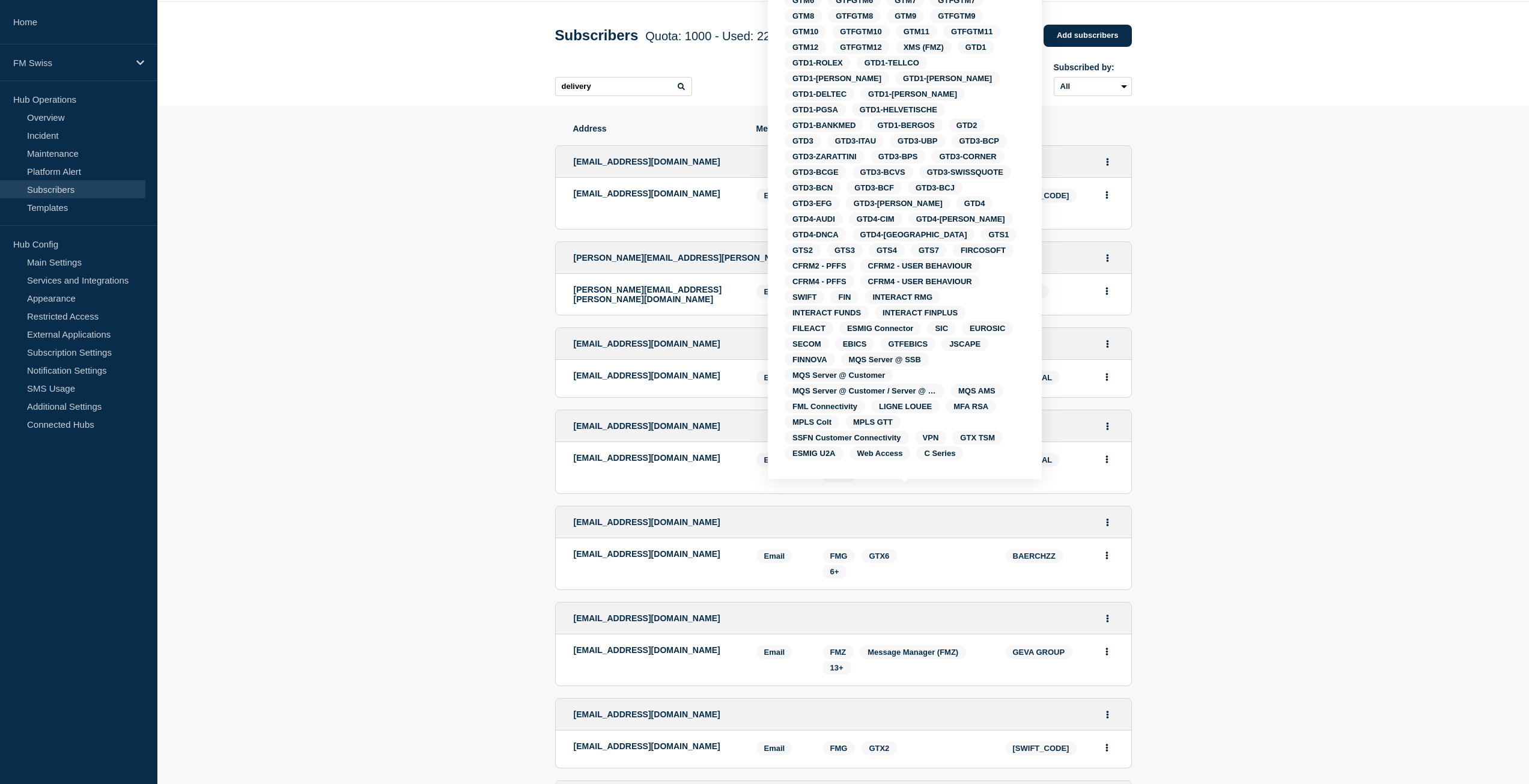
scroll to position [0, 0]
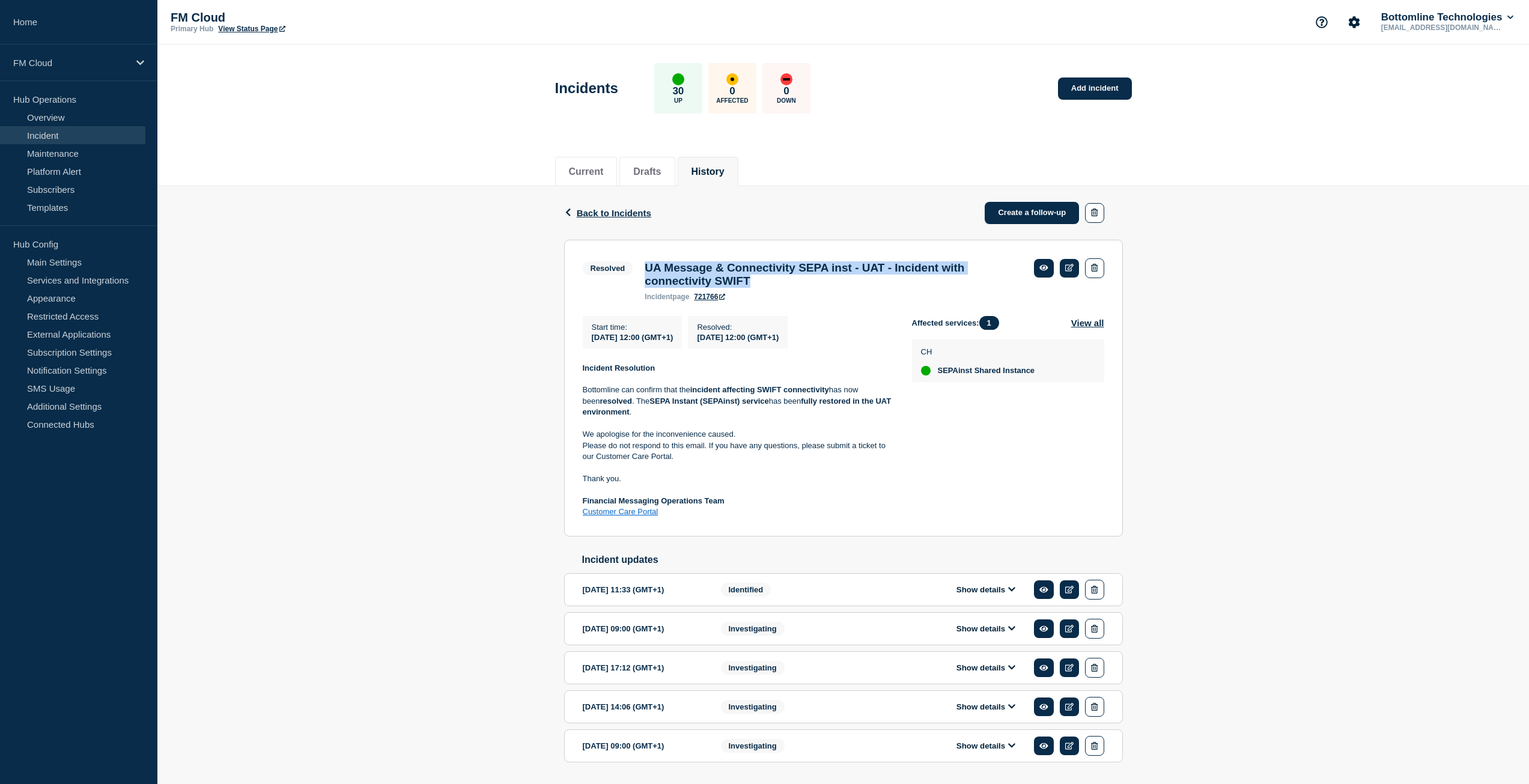
drag, startPoint x: 879, startPoint y: 291, endPoint x: 647, endPoint y: 269, distance: 233.0
click at [646, 270] on h3 "UA Message & Connectivity SEPA inst - UAT - Incident with connectivity SWIFT" at bounding box center [833, 274] width 377 height 26
drag, startPoint x: 868, startPoint y: 291, endPoint x: 873, endPoint y: 285, distance: 7.8
click at [868, 287] on h3 "UA Message & Connectivity SEPA inst - UAT - Incident with connectivity SWIFT" at bounding box center [833, 274] width 377 height 26
drag, startPoint x: 865, startPoint y: 271, endPoint x: 821, endPoint y: 270, distance: 44.0
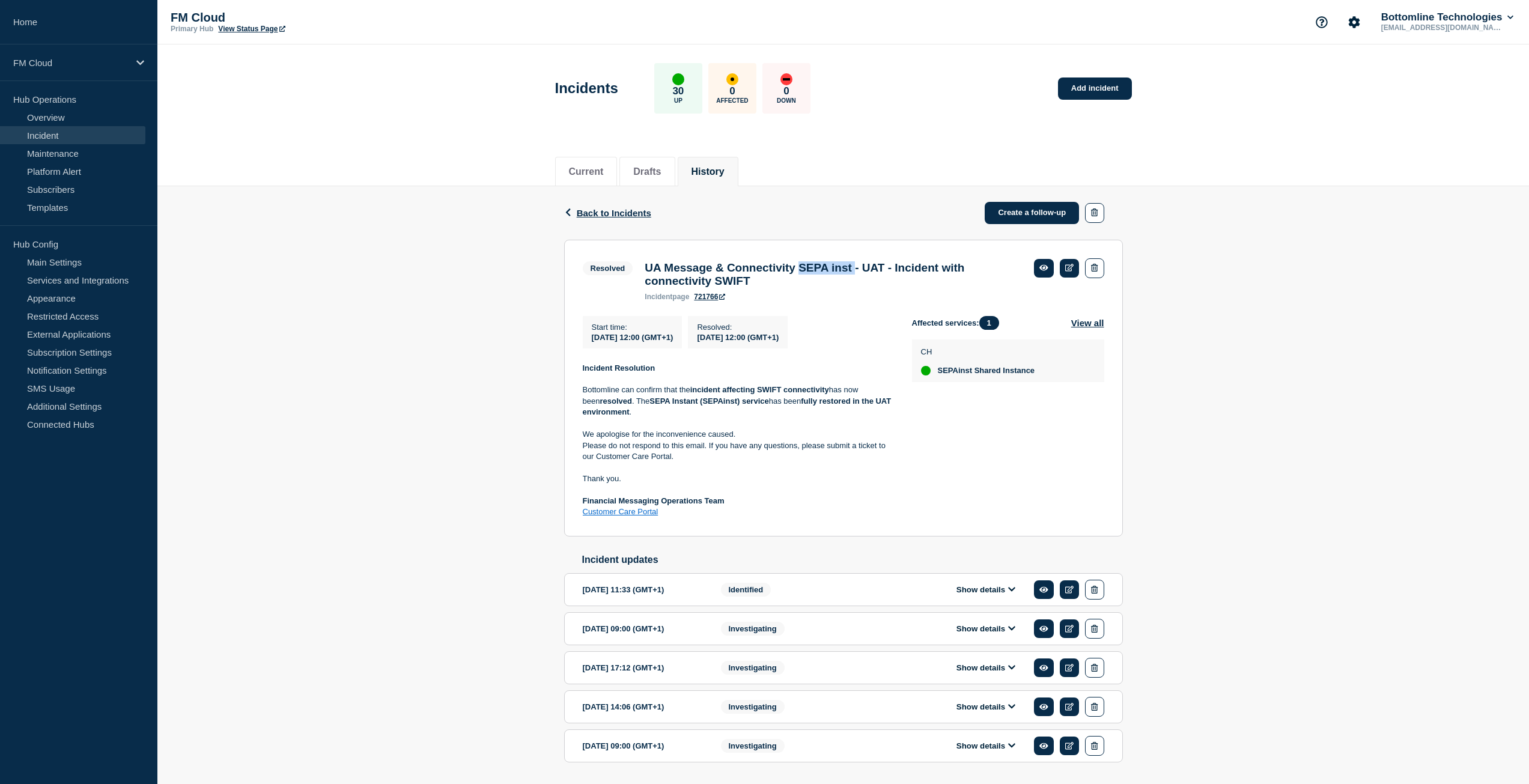
click at [821, 270] on h3 "UA Message & Connectivity SEPA inst - UAT - Incident with connectivity SWIFT" at bounding box center [833, 274] width 377 height 26
copy h3 "SEPA inst"
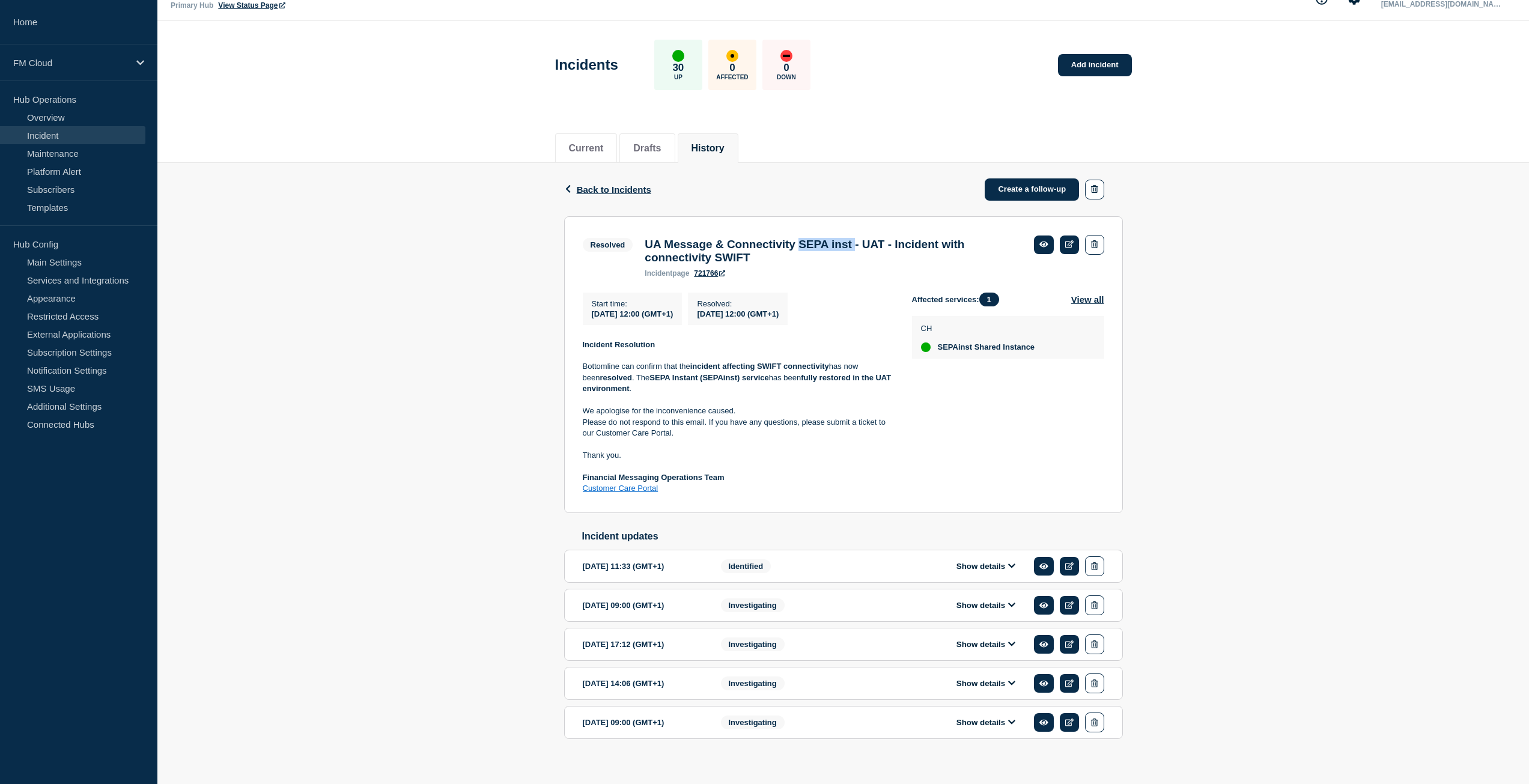
scroll to position [45, 0]
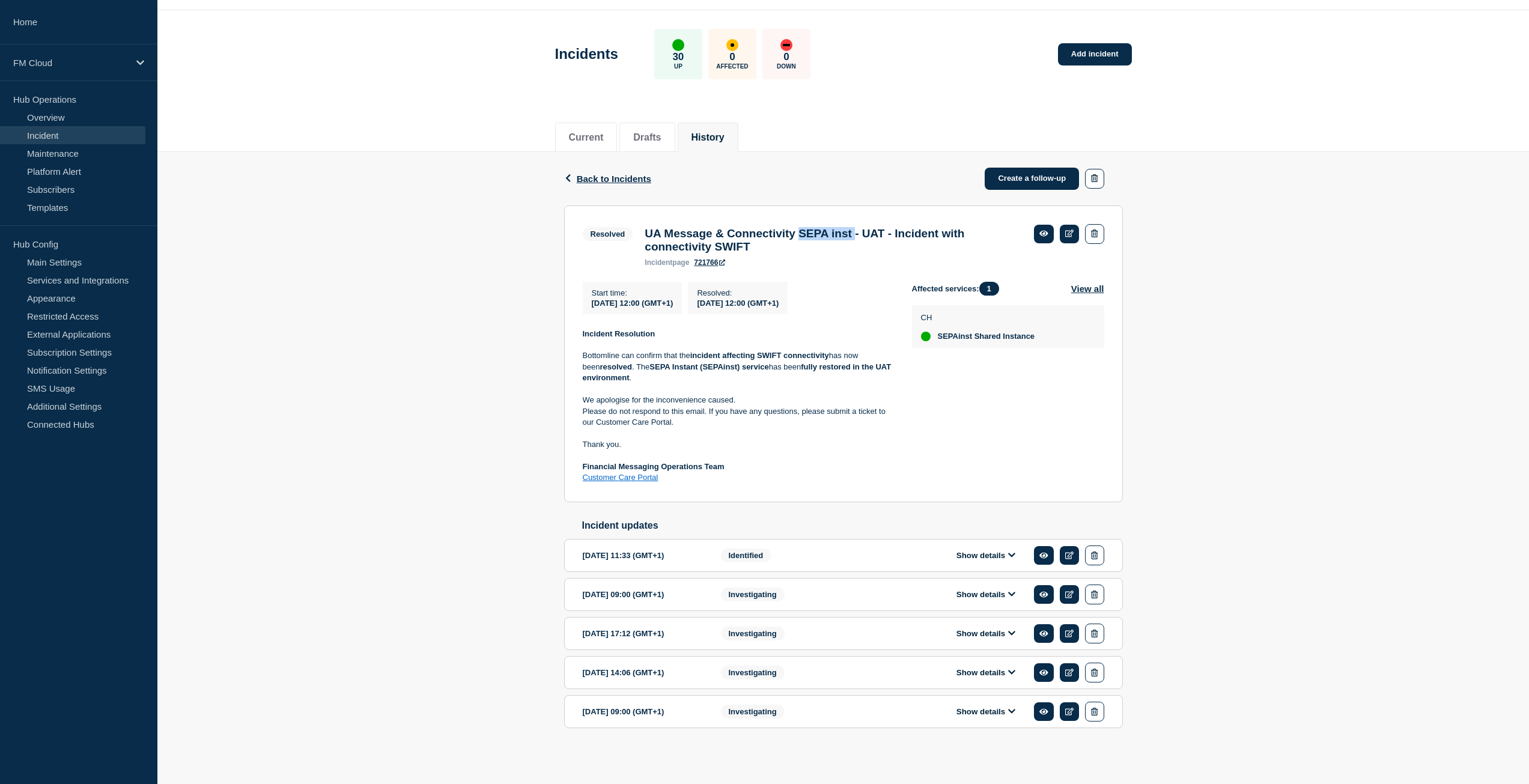
click at [1015, 712] on button "Show details" at bounding box center [986, 711] width 66 height 10
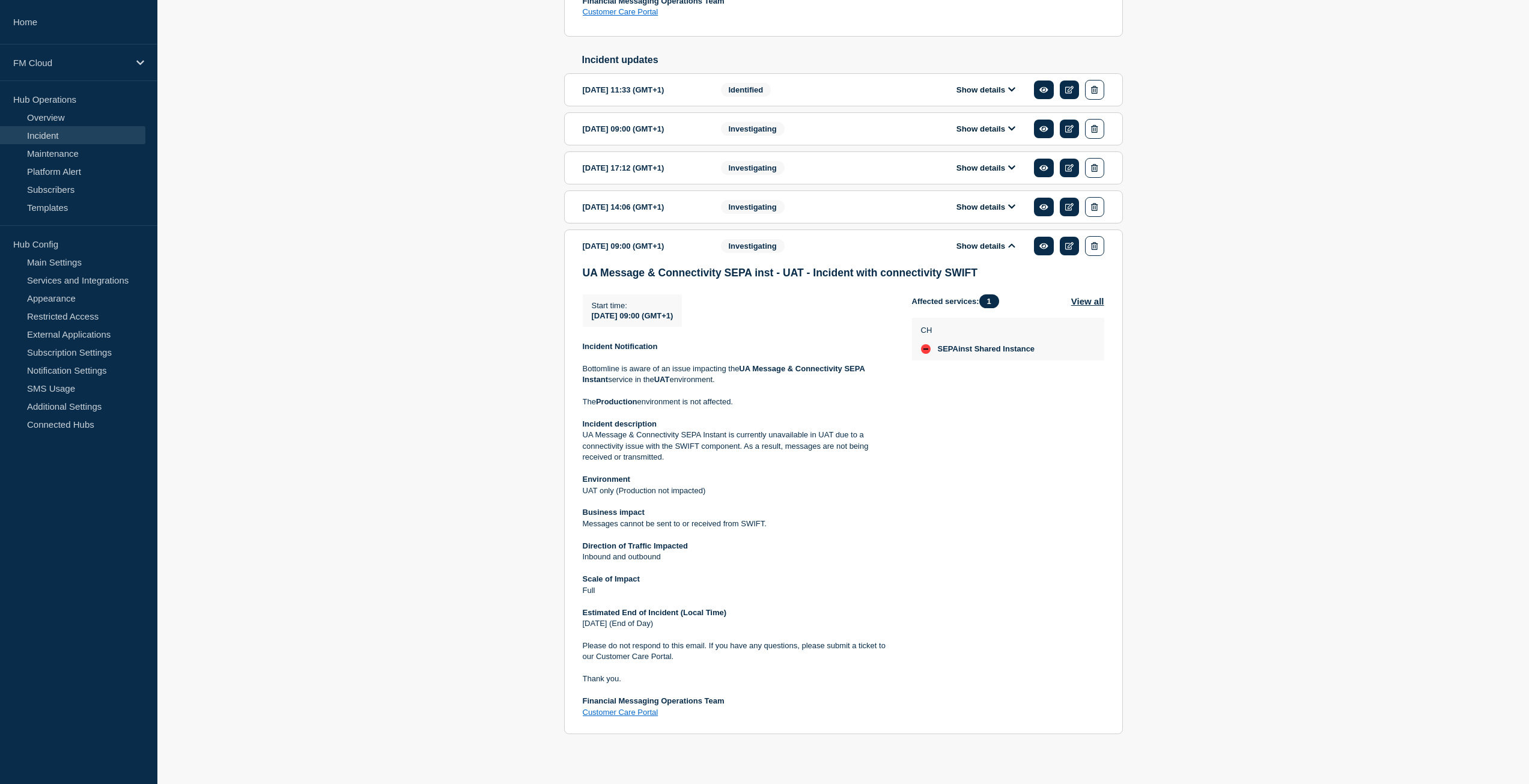
scroll to position [518, 0]
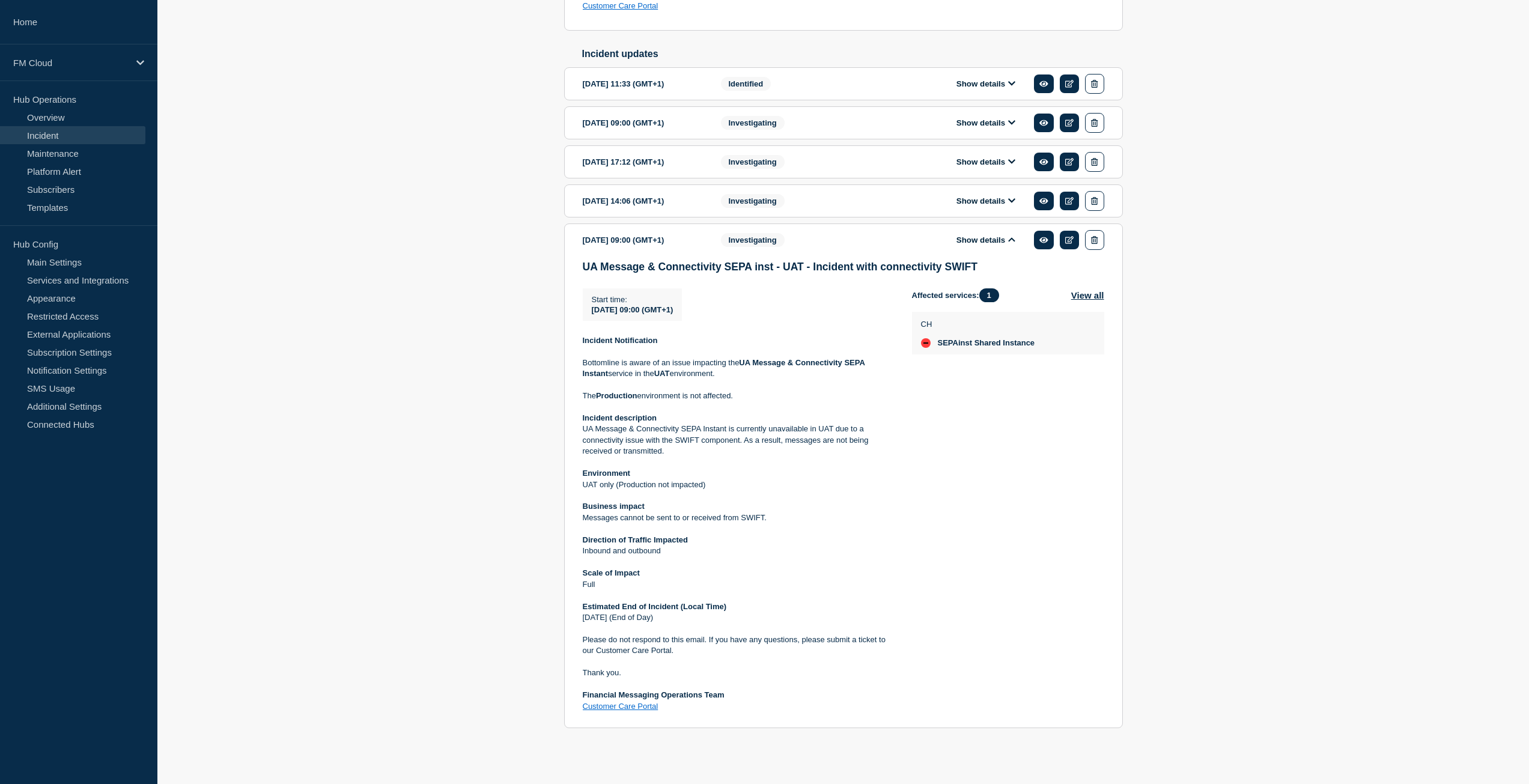
click at [416, 406] on div "Back Back to Incidents Create a follow-up Resolved UA Message & Connectivity SE…" at bounding box center [843, 224] width 1372 height 1086
drag, startPoint x: 405, startPoint y: 404, endPoint x: 385, endPoint y: 395, distance: 21.9
click at [385, 395] on div "Back Back to Incidents Create a follow-up Resolved UA Message & Connectivity SE…" at bounding box center [843, 224] width 1372 height 1086
drag, startPoint x: 510, startPoint y: 375, endPoint x: 478, endPoint y: 374, distance: 32.0
click at [478, 374] on div "Back Back to Incidents Create a follow-up Resolved UA Message & Connectivity SE…" at bounding box center [843, 224] width 1372 height 1086
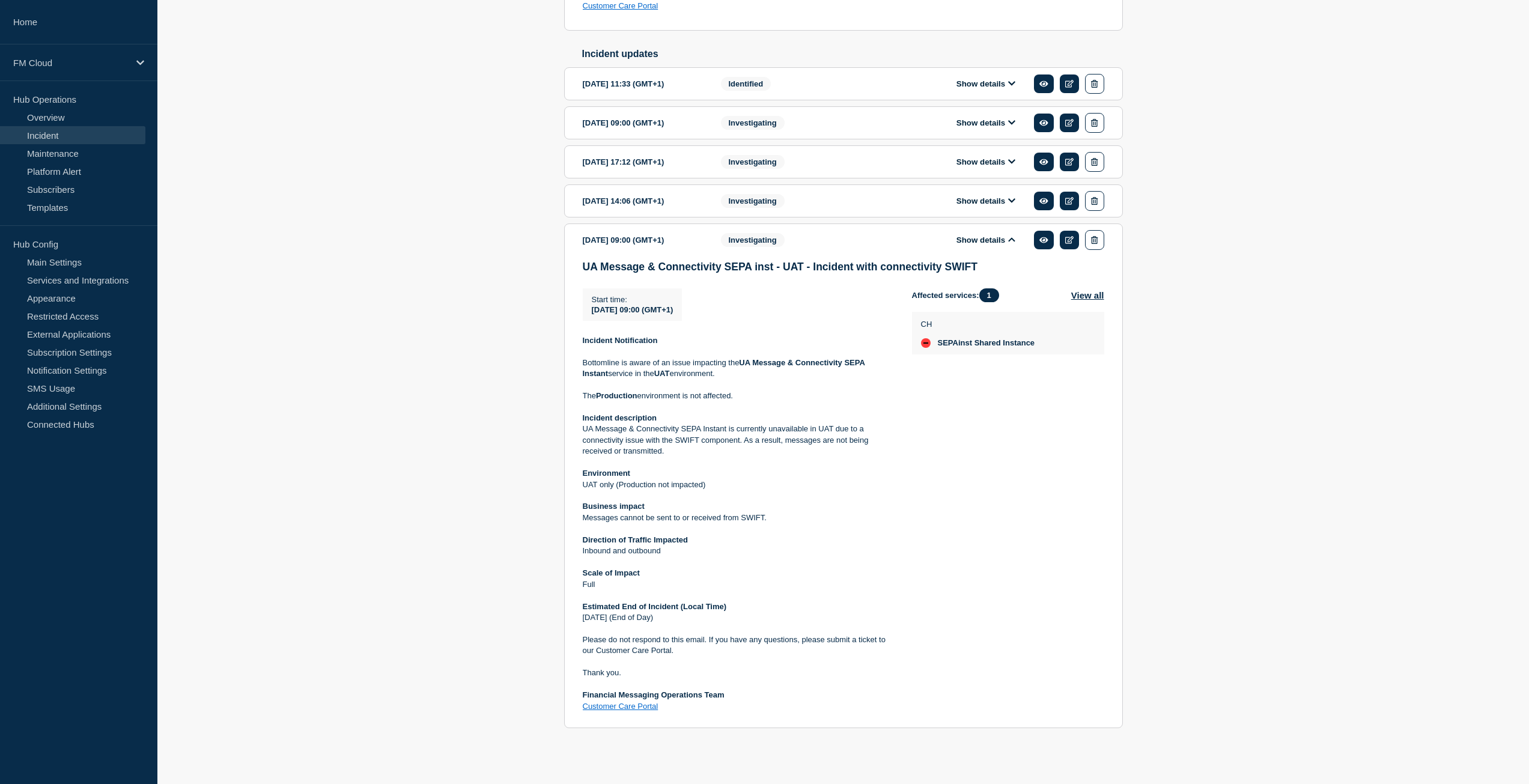
drag, startPoint x: 439, startPoint y: 373, endPoint x: 387, endPoint y: 362, distance: 53.2
click at [387, 362] on div "Back Back to Incidents Create a follow-up Resolved UA Message & Connectivity SE…" at bounding box center [843, 224] width 1372 height 1086
drag, startPoint x: 316, startPoint y: 356, endPoint x: 297, endPoint y: 351, distance: 19.6
click at [297, 351] on div "Back Back to Incidents Create a follow-up Resolved UA Message & Connectivity SE…" at bounding box center [843, 224] width 1372 height 1086
drag, startPoint x: 317, startPoint y: 352, endPoint x: 266, endPoint y: 328, distance: 56.4
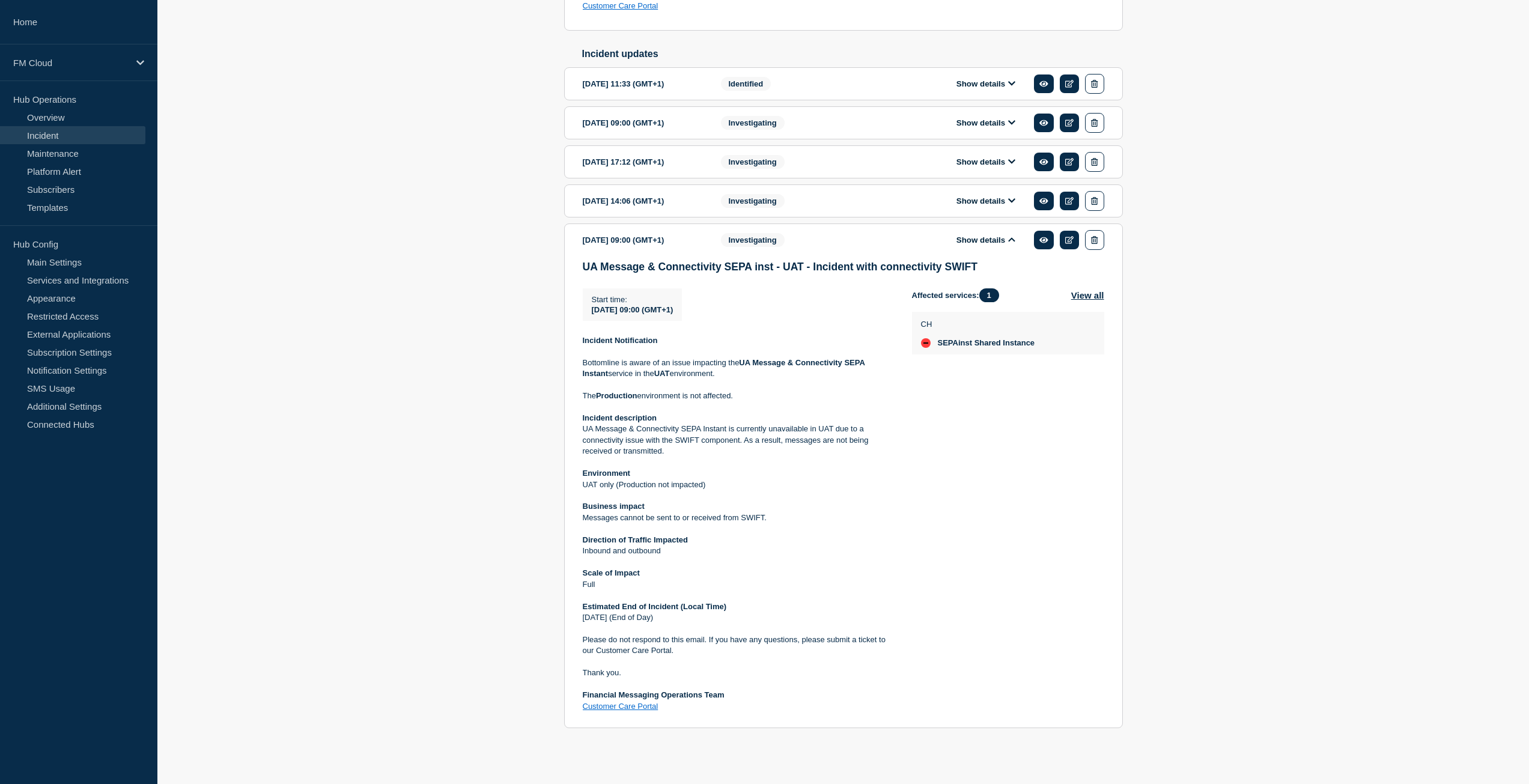
click at [266, 328] on div "Back Back to Incidents Create a follow-up Resolved UA Message & Connectivity SE…" at bounding box center [843, 224] width 1372 height 1086
drag, startPoint x: 438, startPoint y: 387, endPoint x: 406, endPoint y: 376, distance: 33.8
click at [406, 376] on div "Back Back to Incidents Create a follow-up Resolved UA Message & Connectivity SE…" at bounding box center [843, 224] width 1372 height 1086
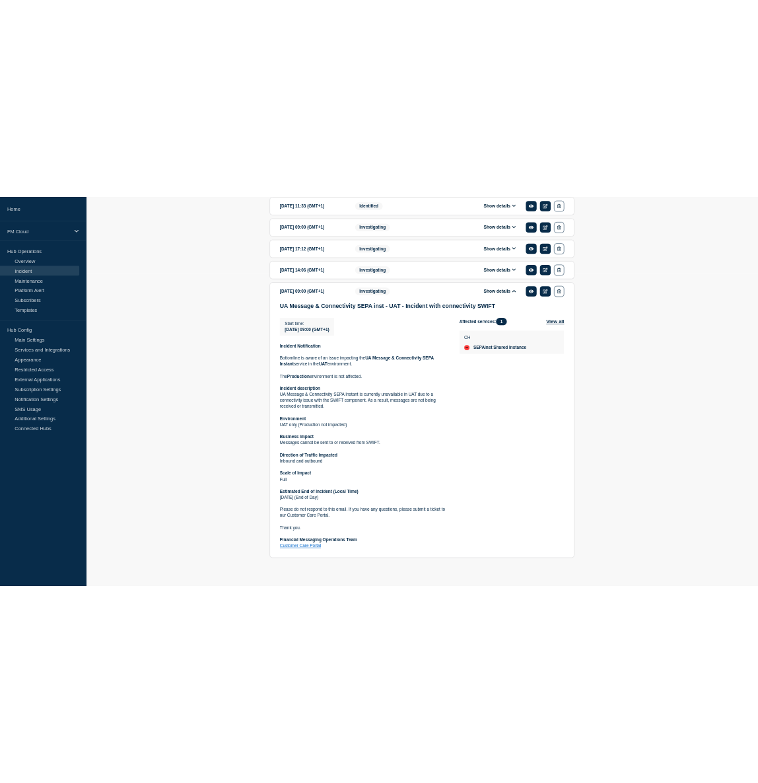
scroll to position [642, 0]
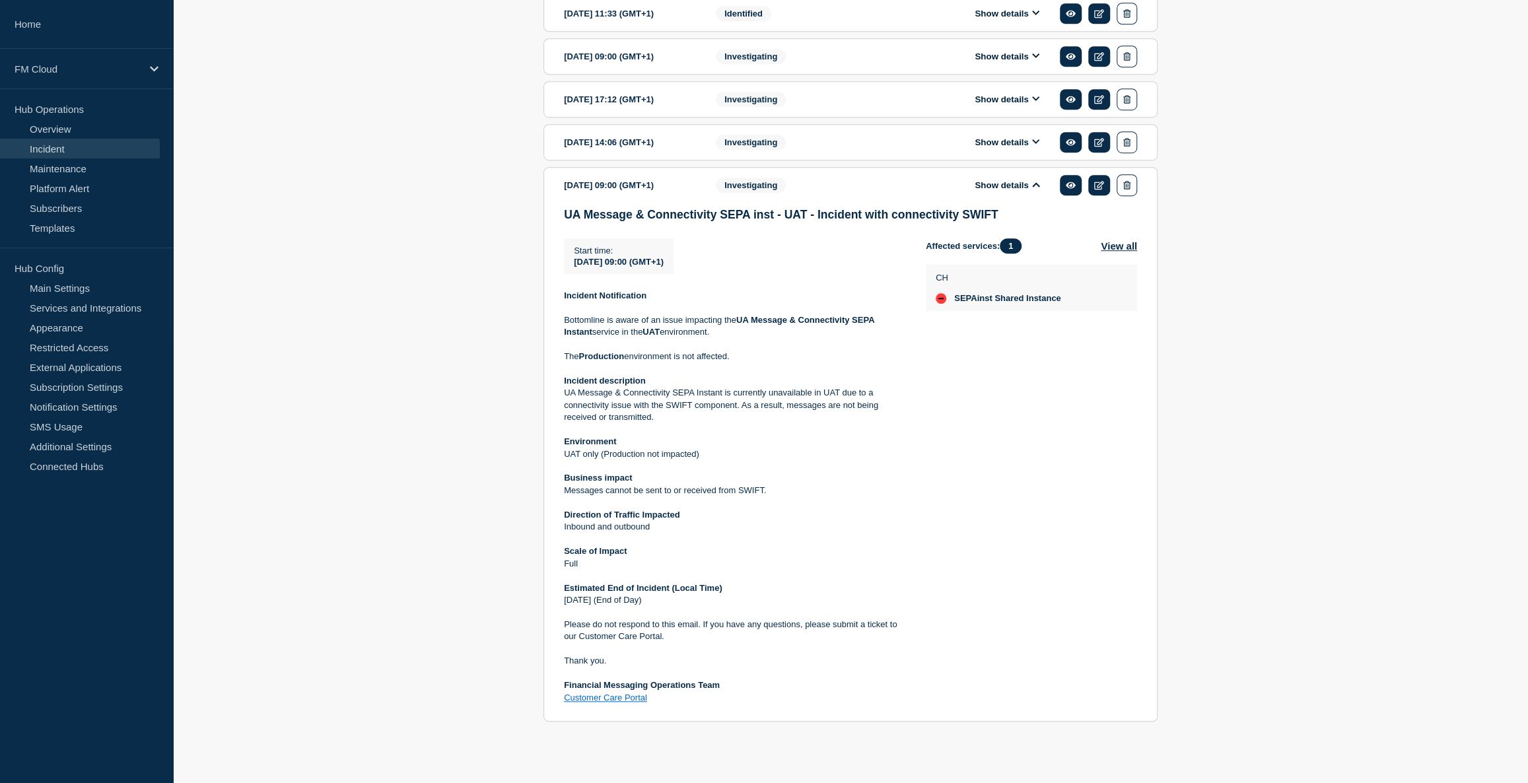
drag, startPoint x: 1269, startPoint y: 114, endPoint x: 1266, endPoint y: 89, distance: 24.8
click at [1269, 114] on div "Back Back to Incidents Create a follow-up Resolved UA Message & Connectivity SE…" at bounding box center [850, 167] width 1355 height 1194
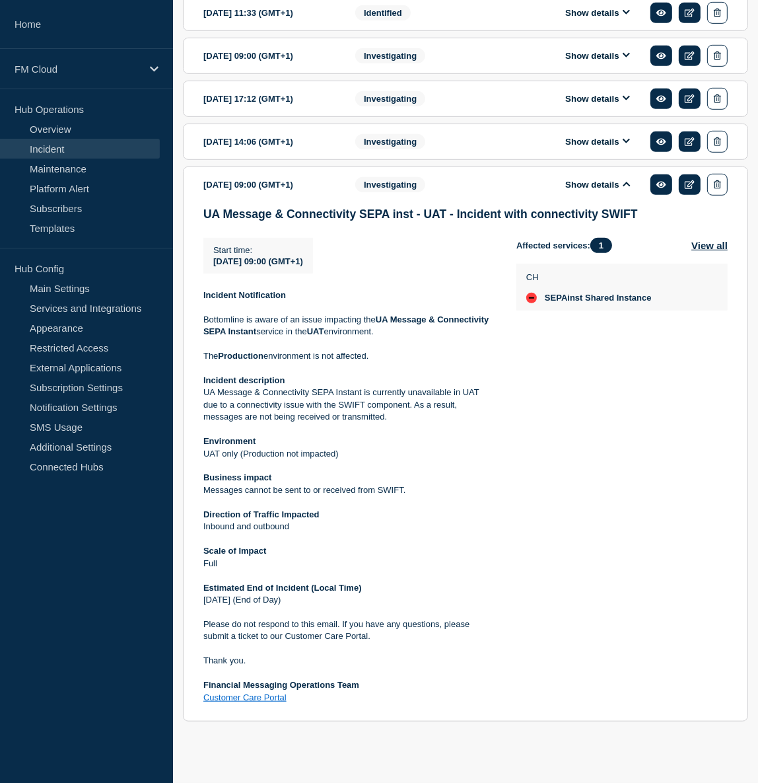
click at [626, 179] on button "Show details" at bounding box center [597, 184] width 73 height 11
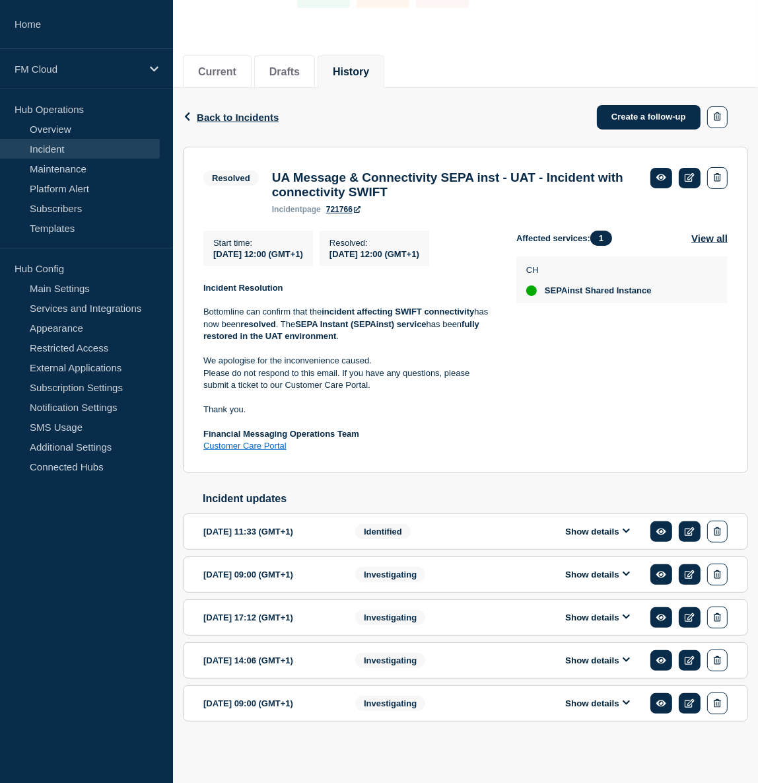
click at [629, 666] on button "Show details" at bounding box center [597, 660] width 73 height 11
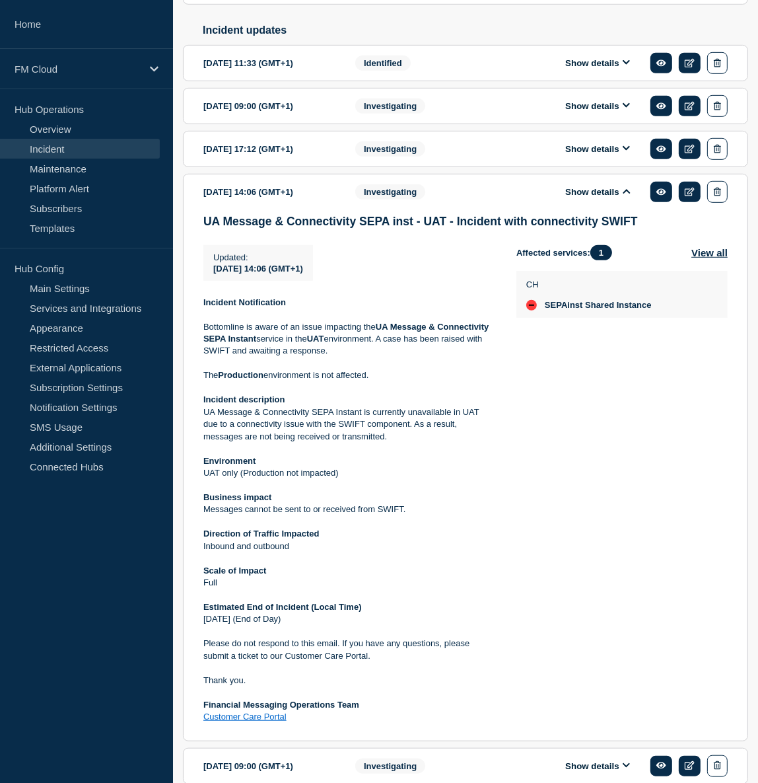
scroll to position [604, 0]
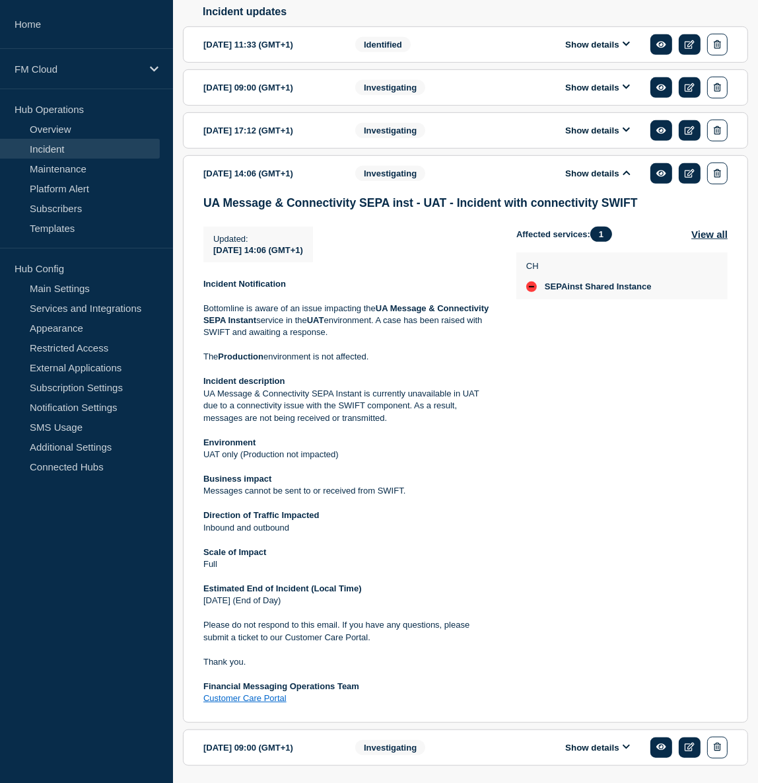
click at [580, 177] on button "Show details" at bounding box center [597, 173] width 73 height 11
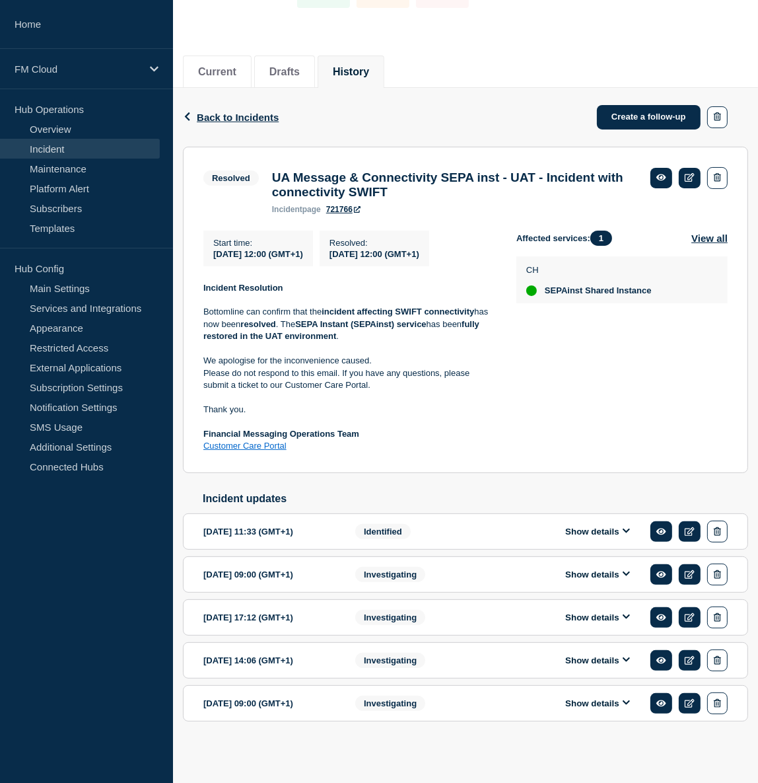
scroll to position [124, 0]
click at [608, 627] on div "Show details" at bounding box center [622, 617] width 211 height 22
click at [607, 625] on div "Show details" at bounding box center [622, 617] width 211 height 22
click at [602, 619] on button "Show details" at bounding box center [597, 617] width 73 height 11
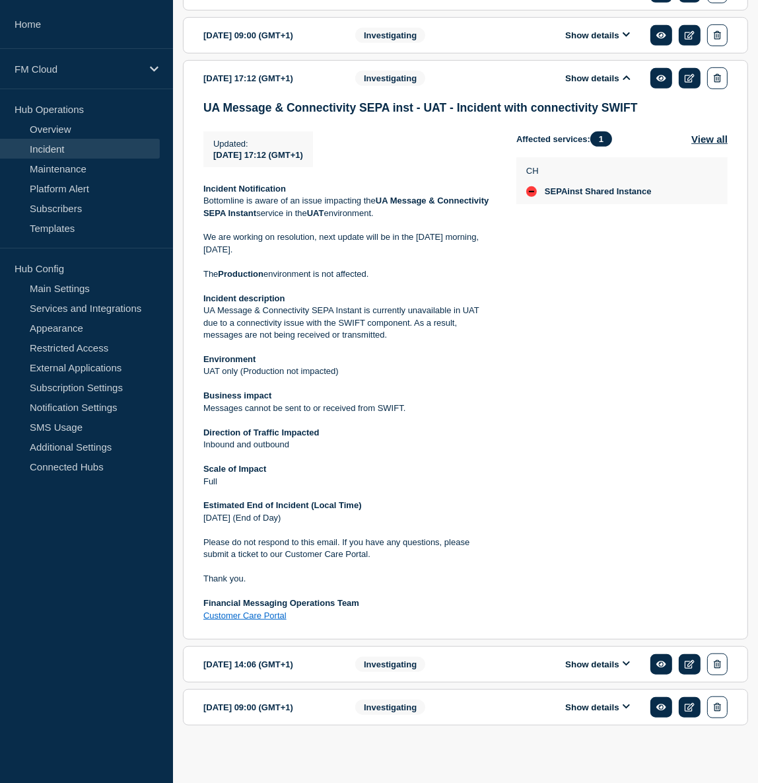
scroll to position [664, 0]
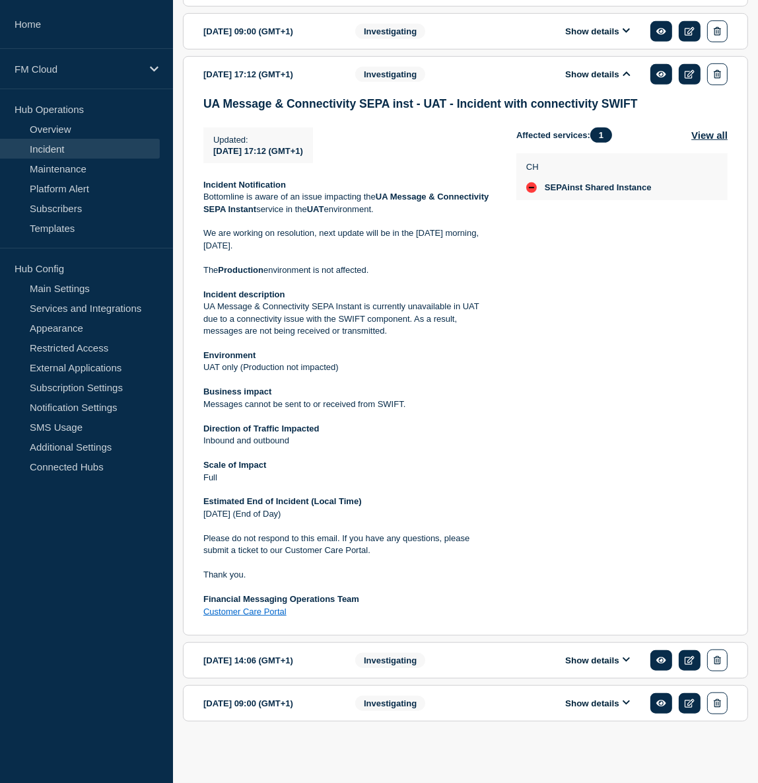
click at [630, 73] on icon at bounding box center [627, 73] width 8 height 9
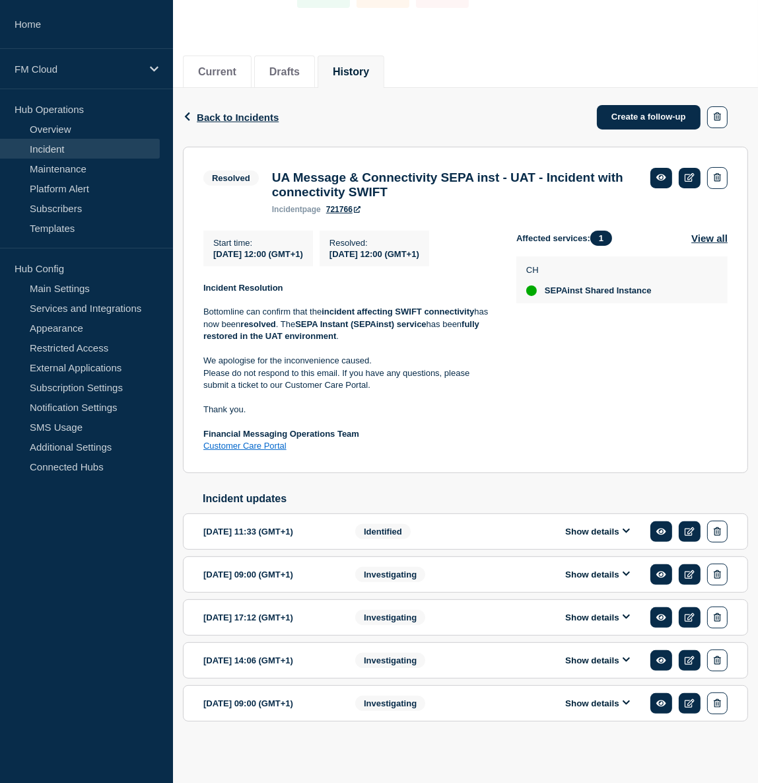
click at [616, 579] on button "Show details" at bounding box center [597, 574] width 73 height 11
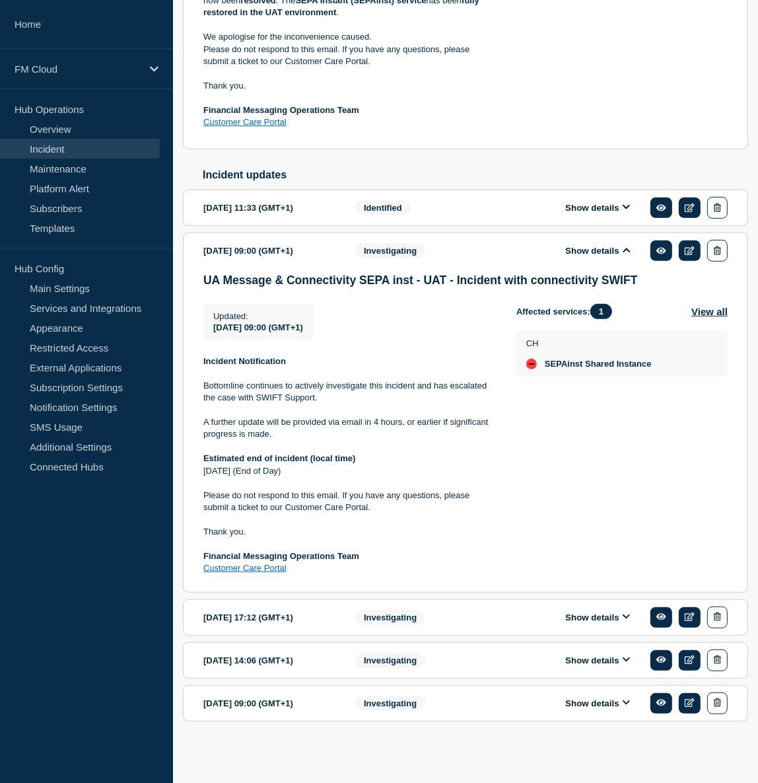
scroll to position [448, 0]
click at [629, 254] on icon at bounding box center [627, 250] width 8 height 9
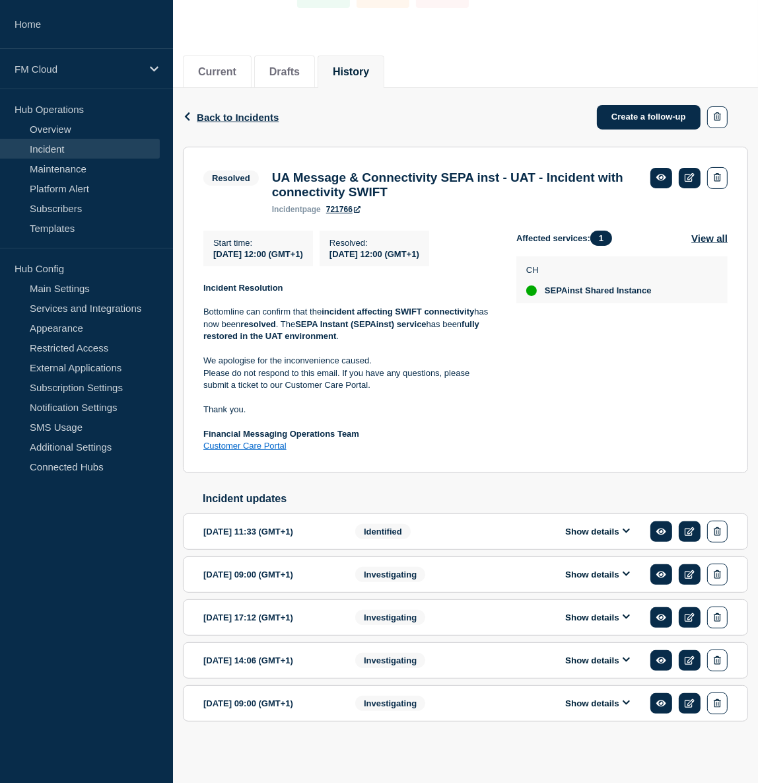
click at [603, 537] on button "Show details" at bounding box center [597, 531] width 73 height 11
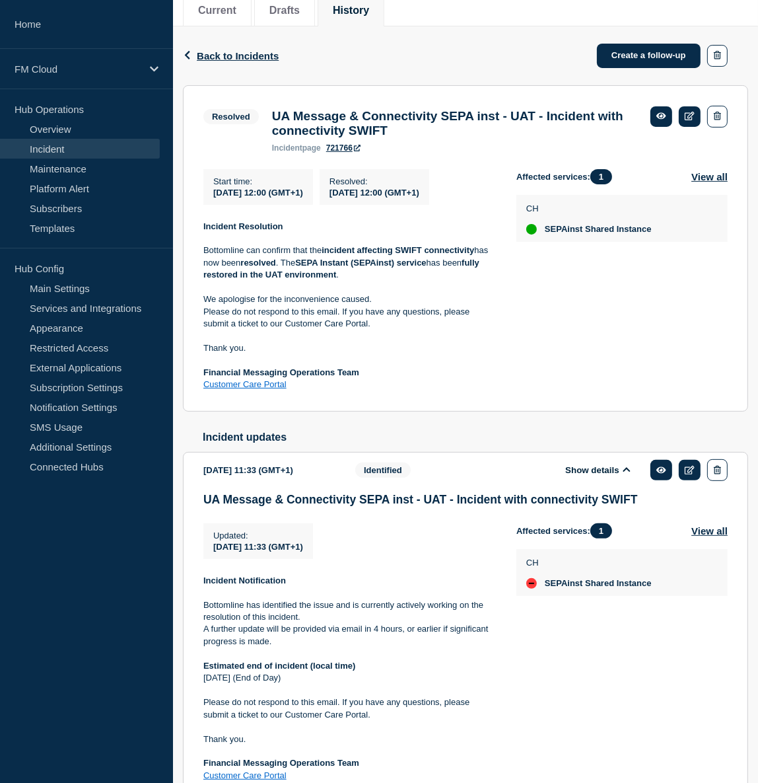
scroll to position [436, 0]
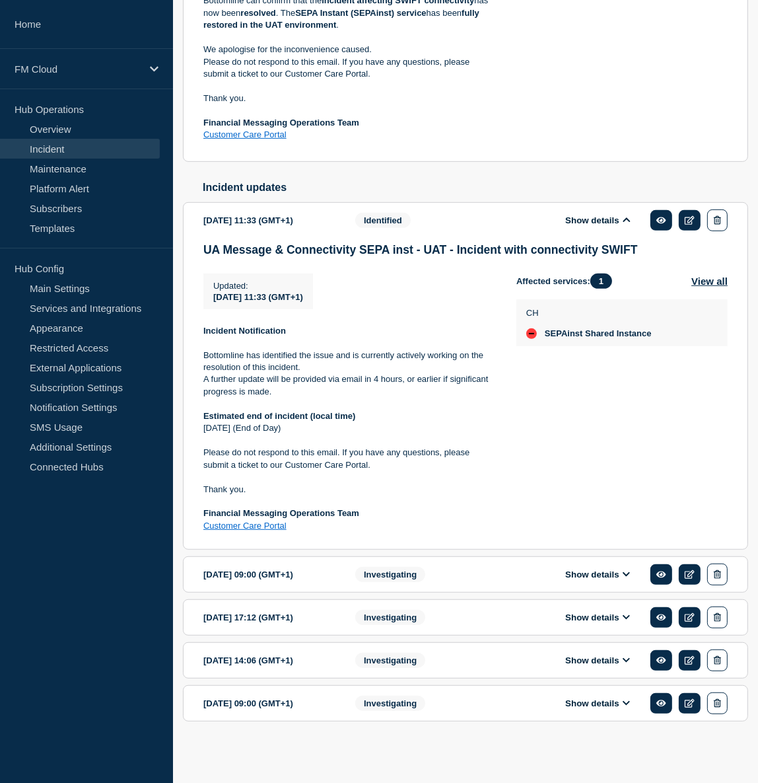
click at [620, 222] on button "Show details" at bounding box center [597, 220] width 73 height 11
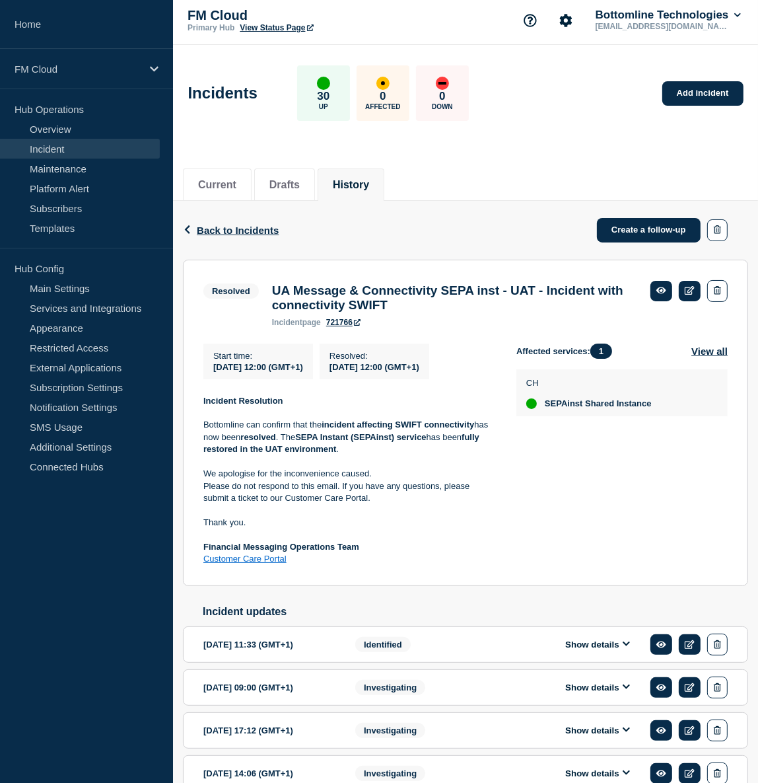
scroll to position [0, 0]
